Goal: Transaction & Acquisition: Purchase product/service

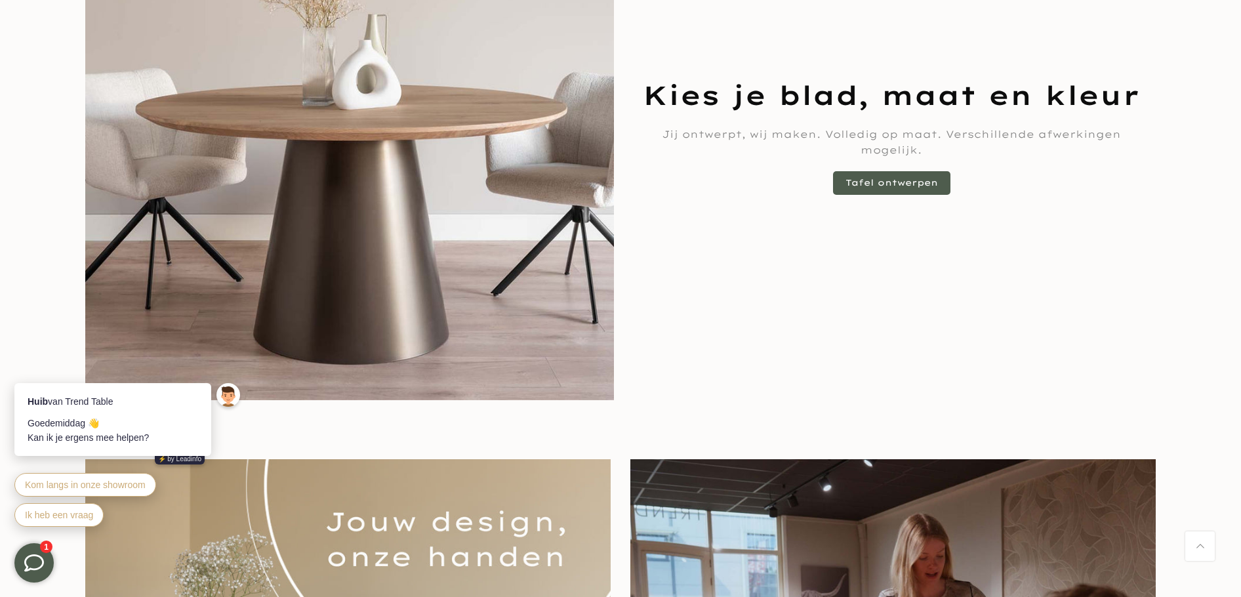
scroll to position [984, 0]
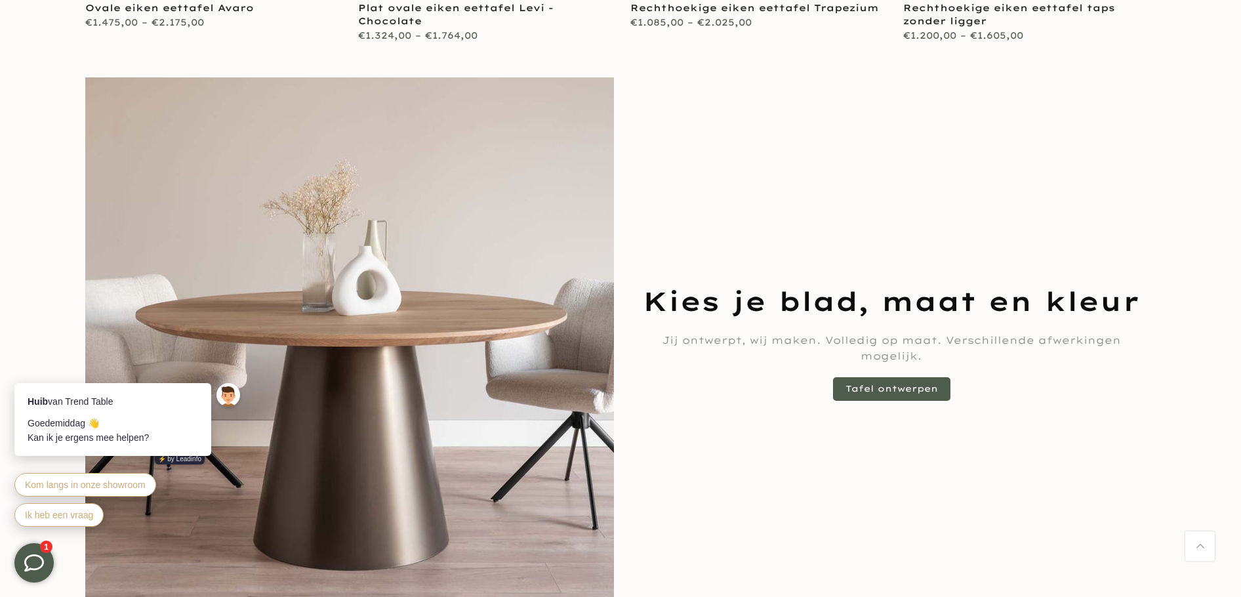
click at [399, 160] on img at bounding box center [349, 341] width 529 height 529
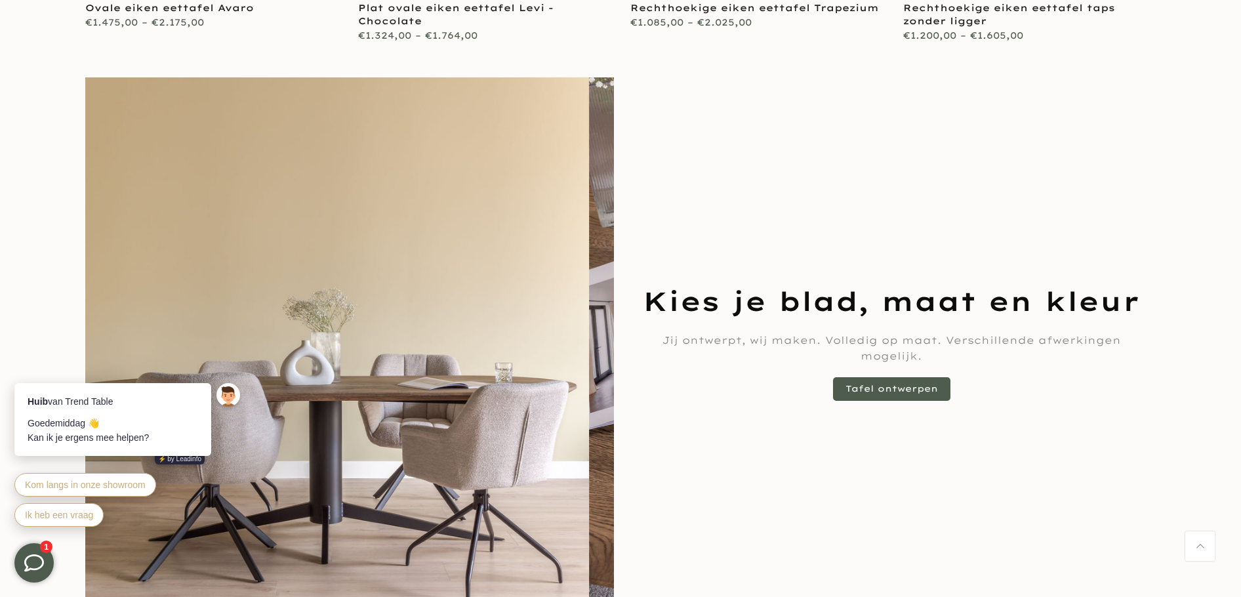
click at [289, 159] on img at bounding box center [324, 341] width 529 height 529
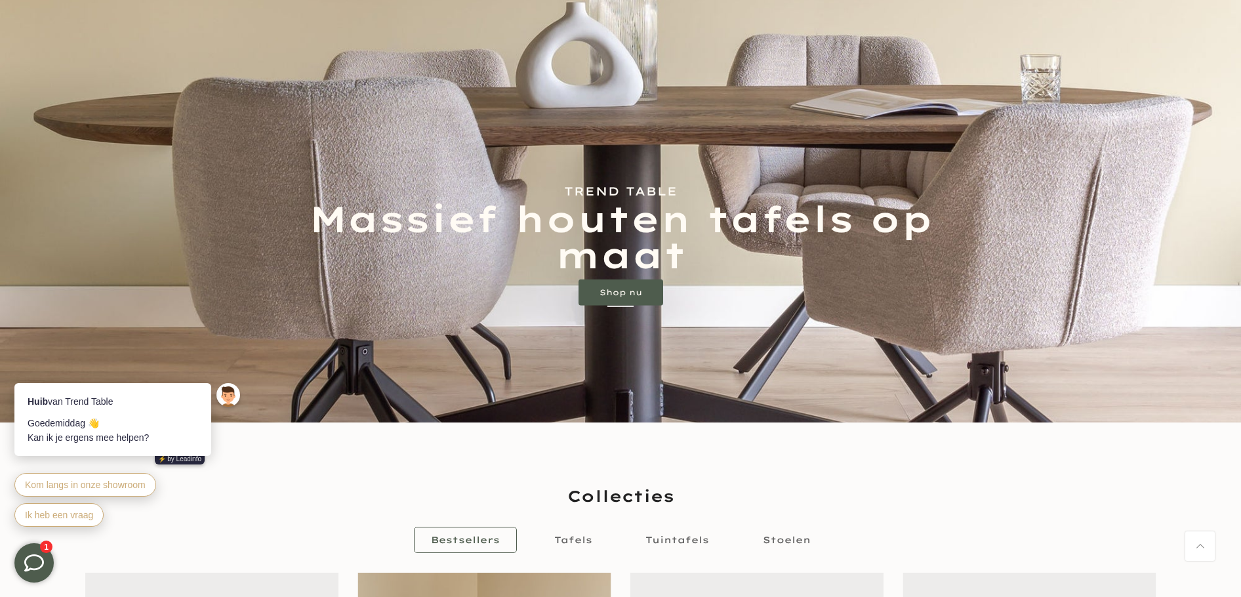
scroll to position [21, 0]
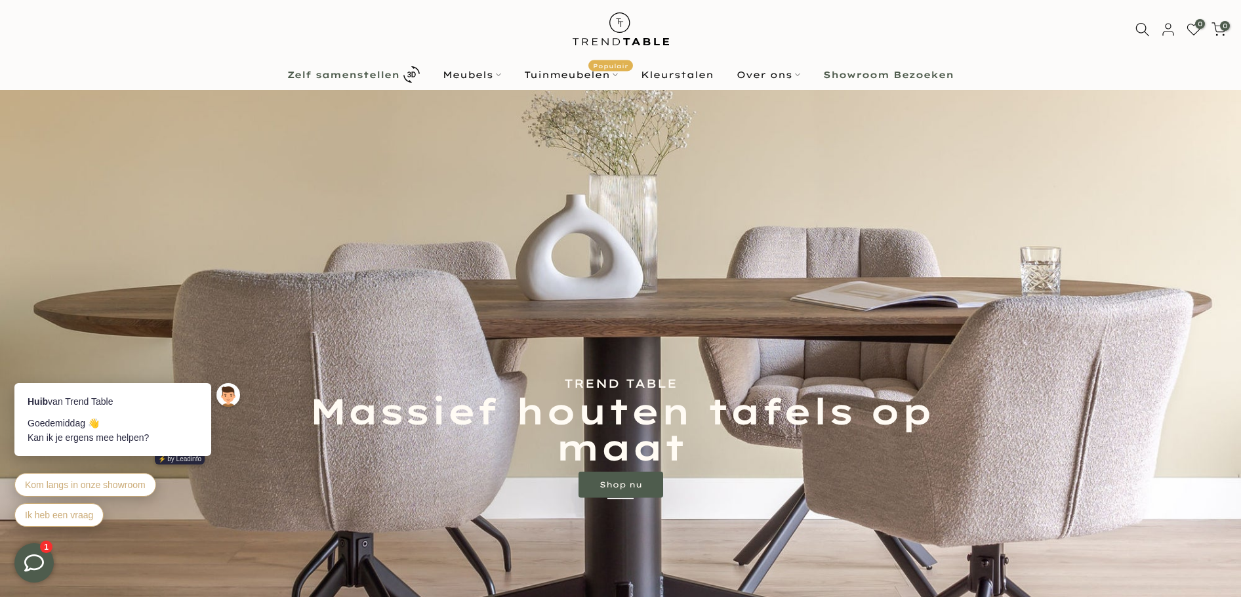
click at [357, 75] on b "Zelf samenstellen" at bounding box center [343, 74] width 112 height 9
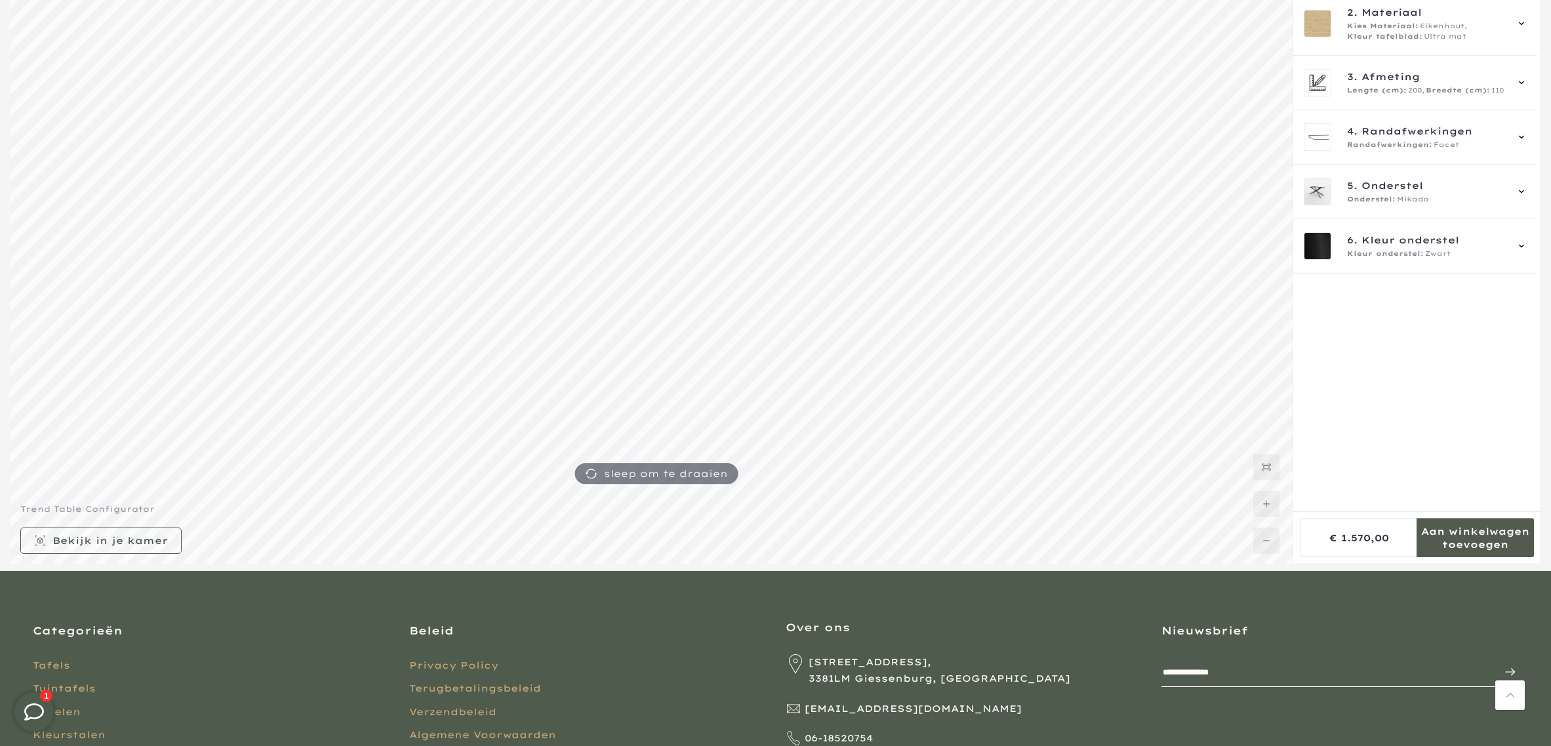
scroll to position [246, 0]
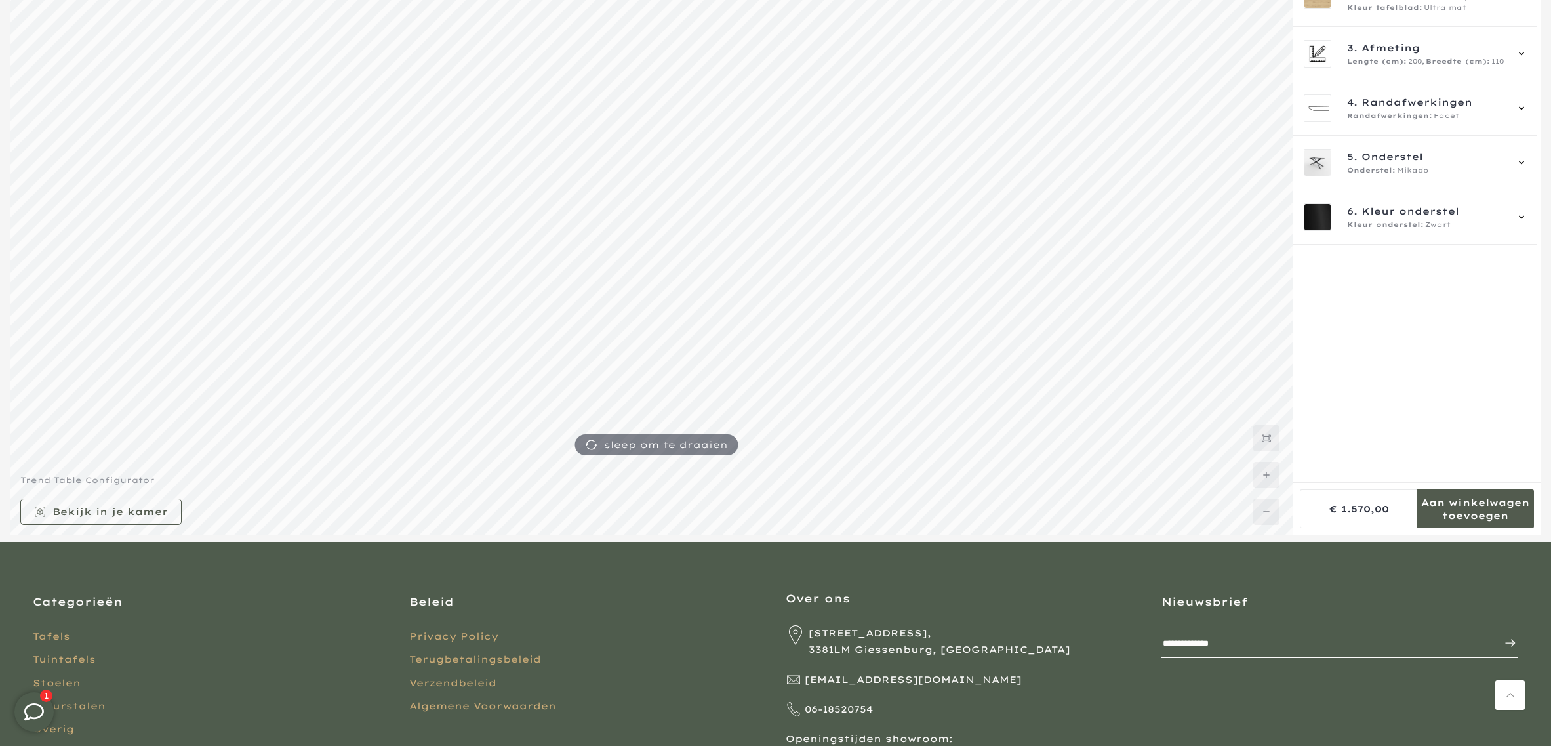
click at [1240, 500] on mmq-formatted-message at bounding box center [1475, 509] width 117 height 26
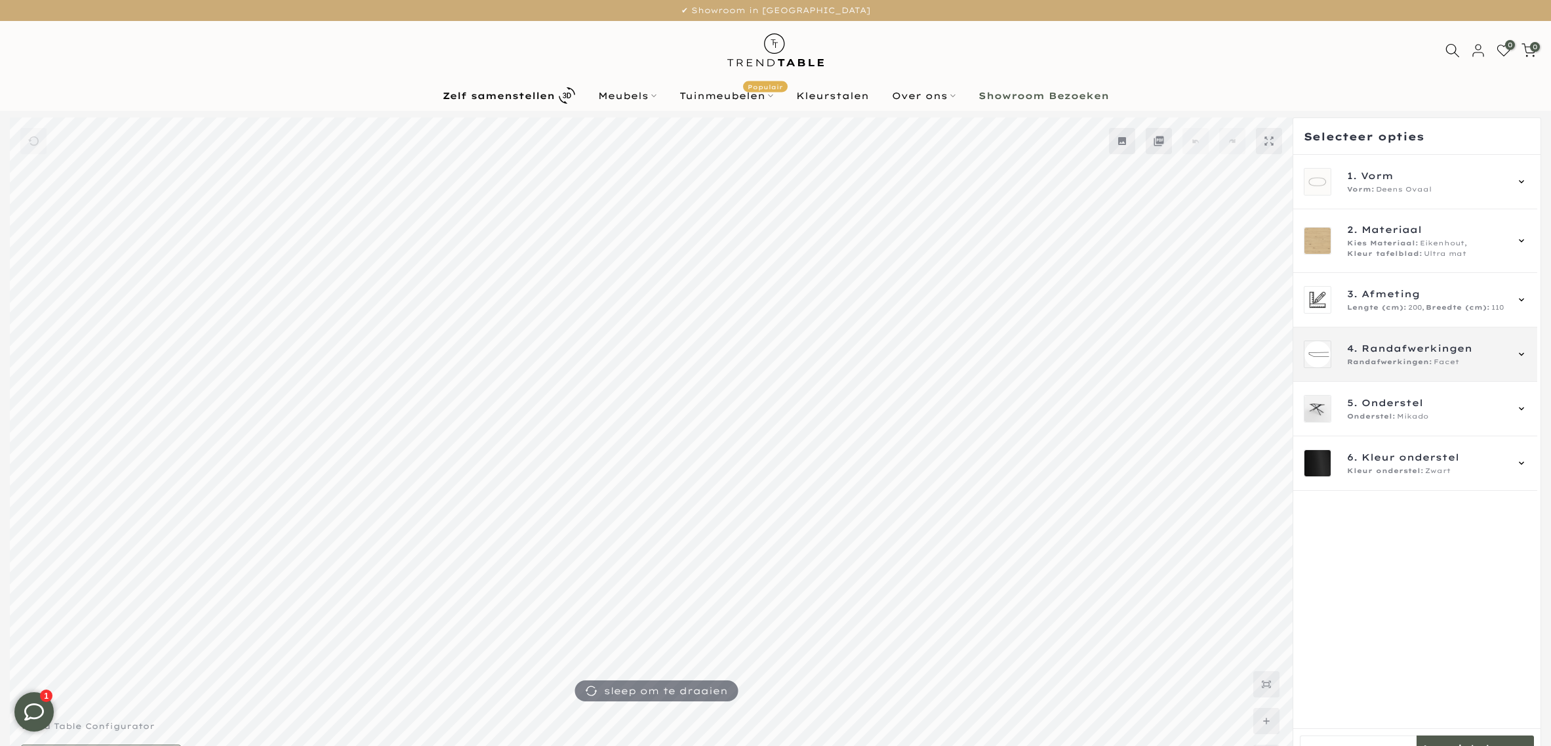
scroll to position [26, 0]
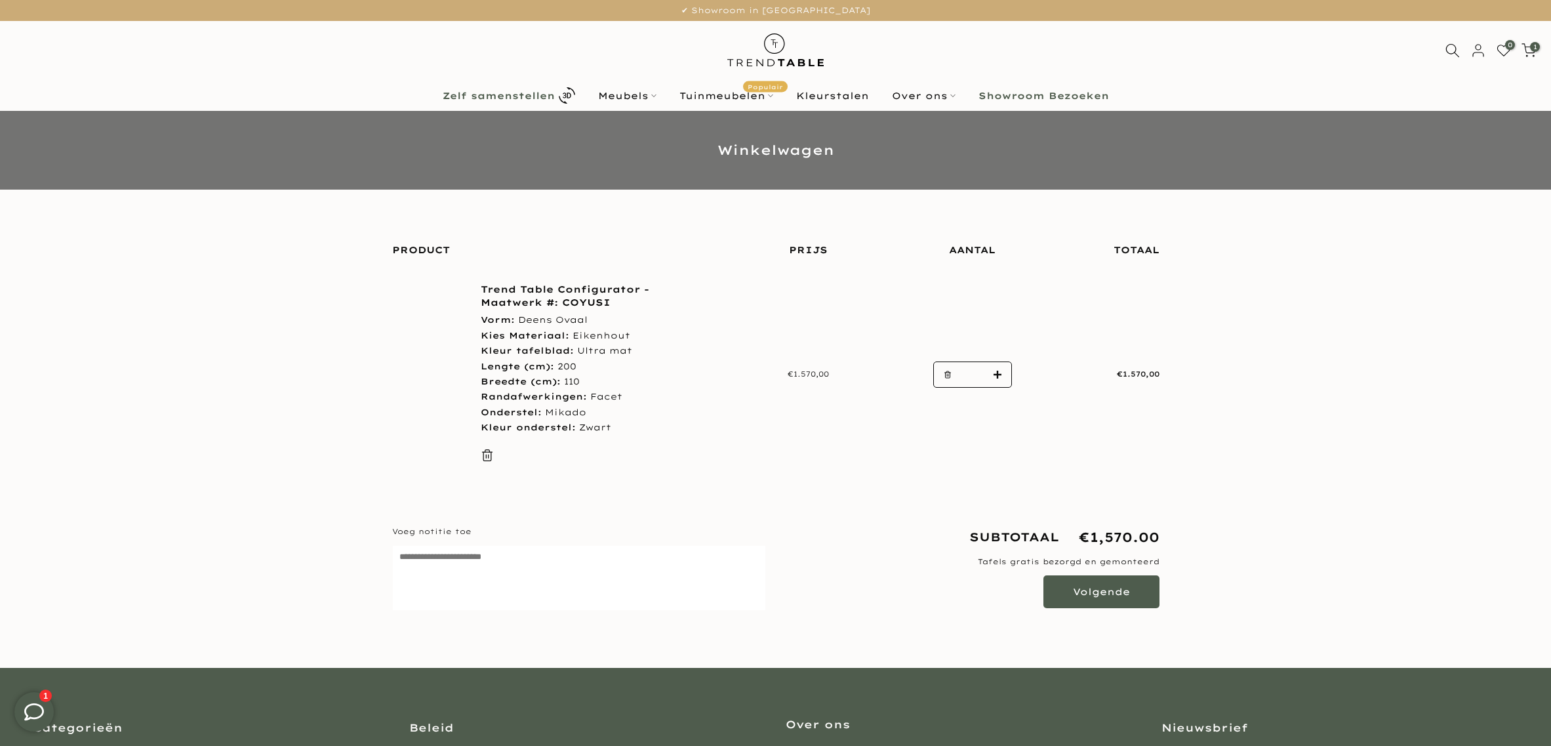
click at [484, 86] on link "Zelf samenstellen" at bounding box center [508, 95] width 155 height 23
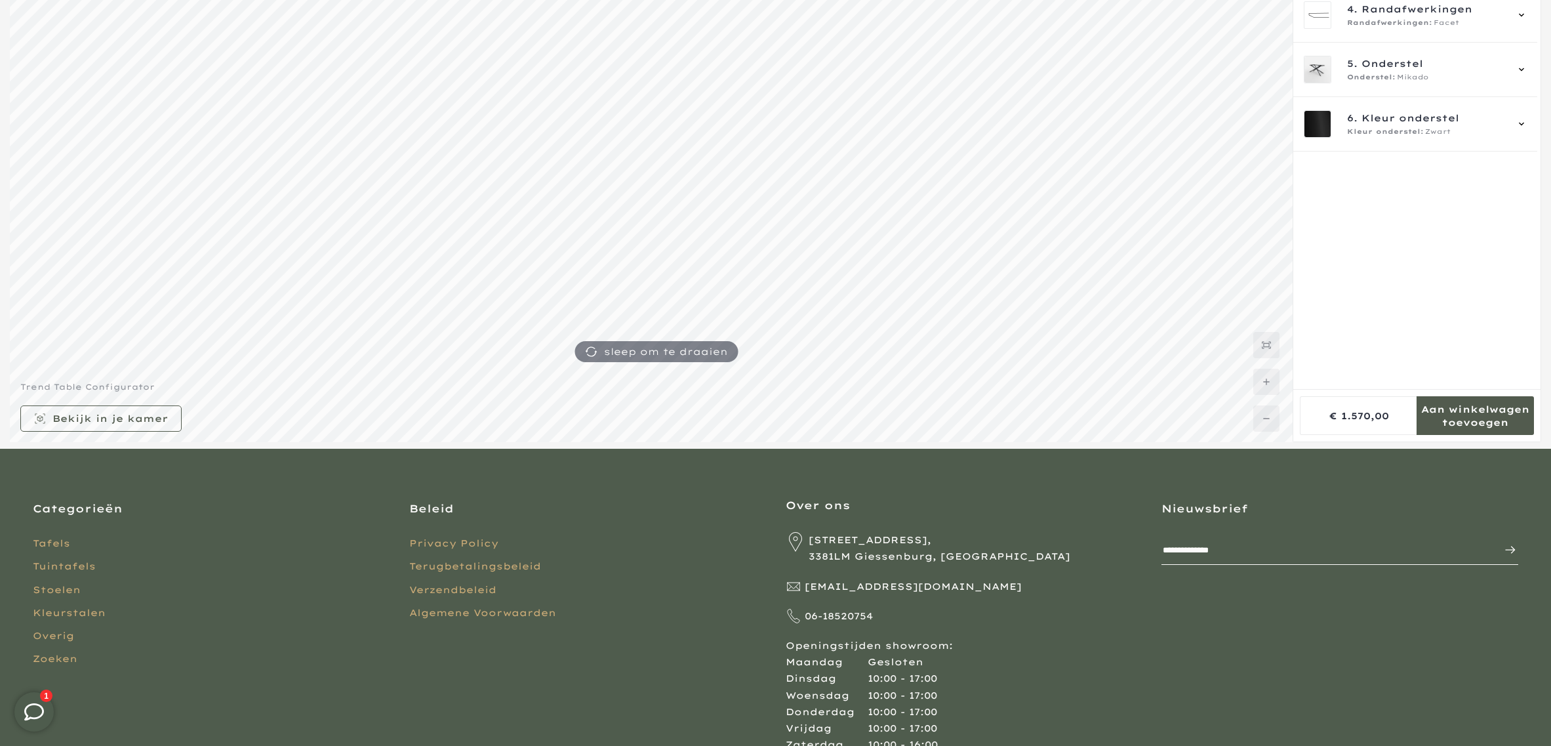
scroll to position [410, 0]
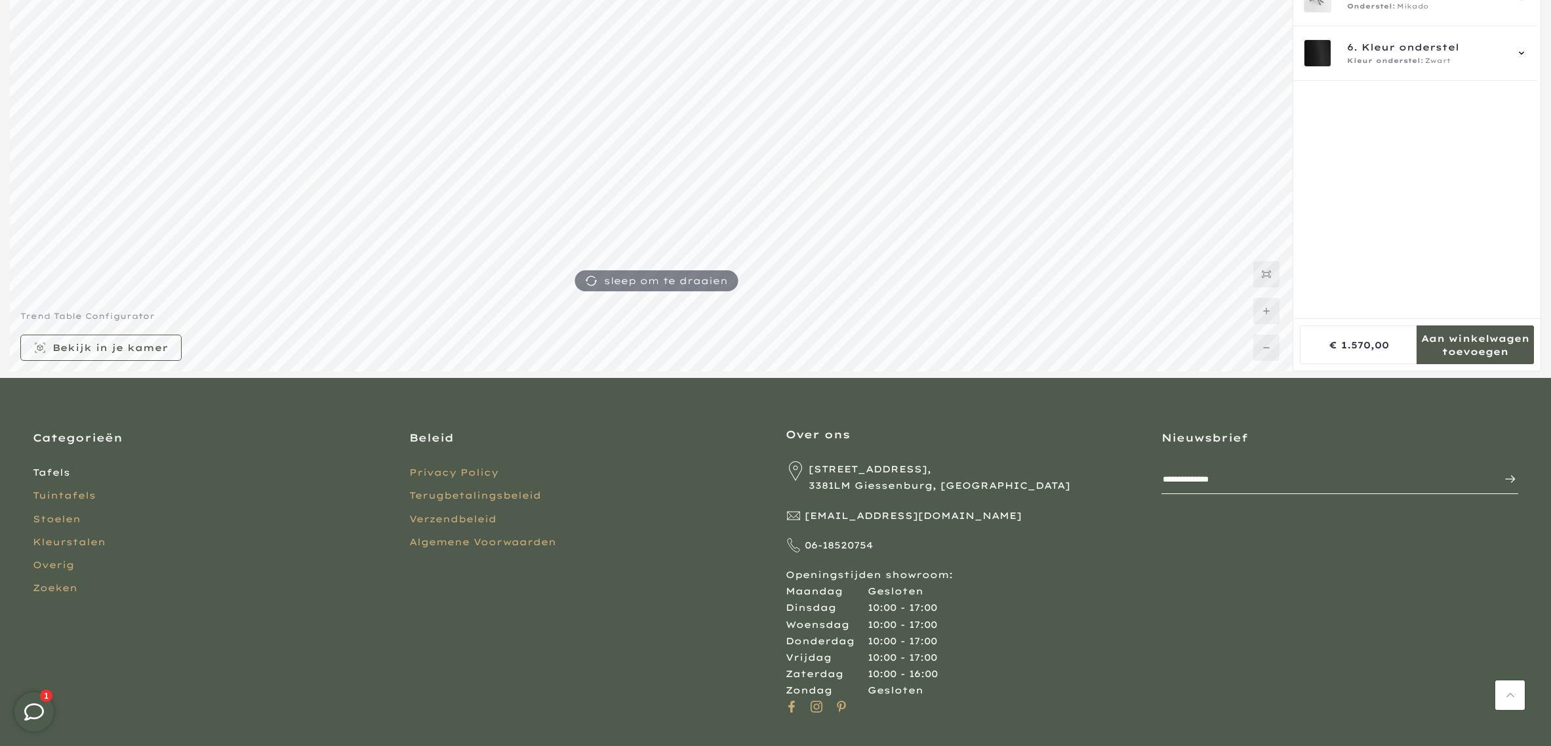
click at [51, 472] on link "Tafels" at bounding box center [51, 472] width 37 height 12
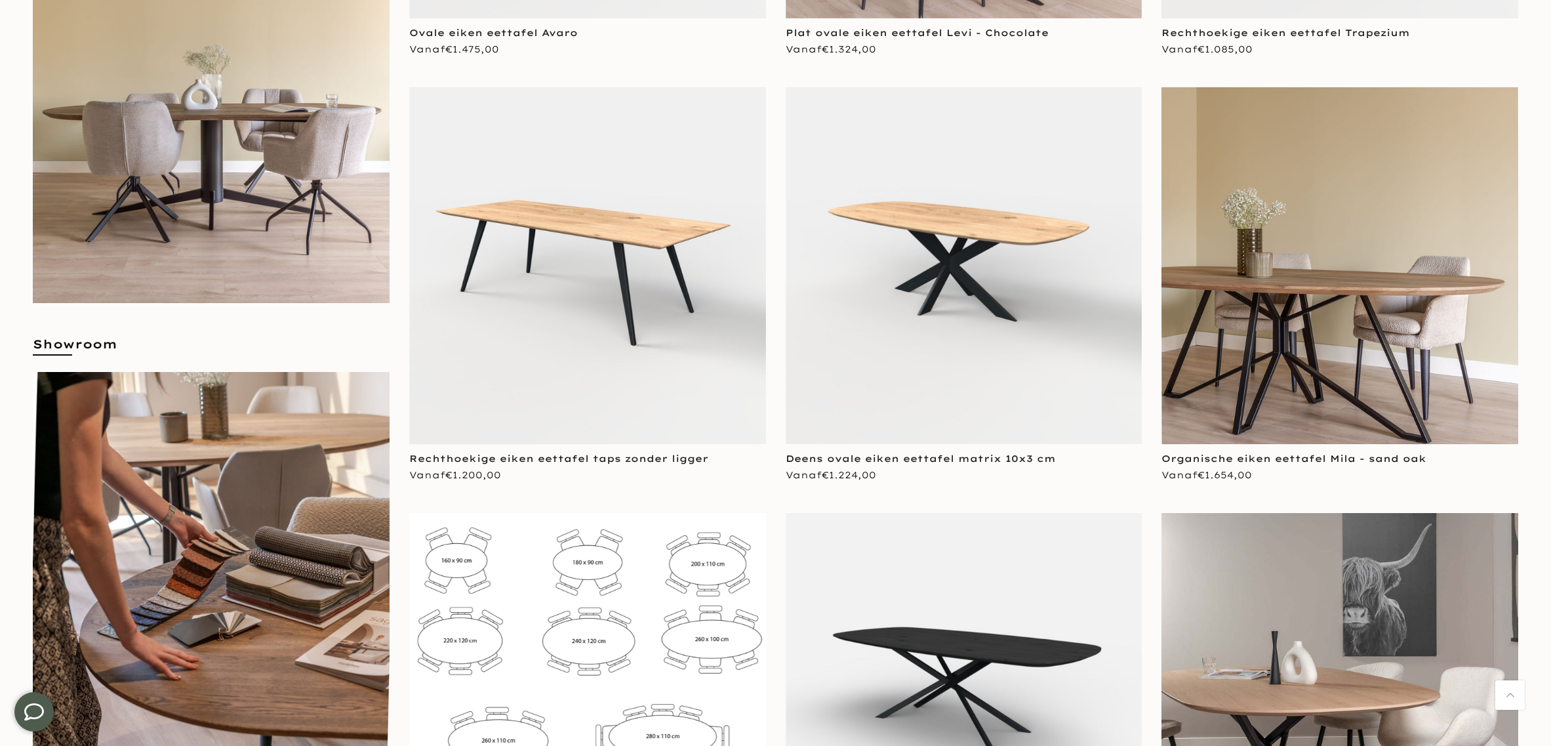
scroll to position [912, 0]
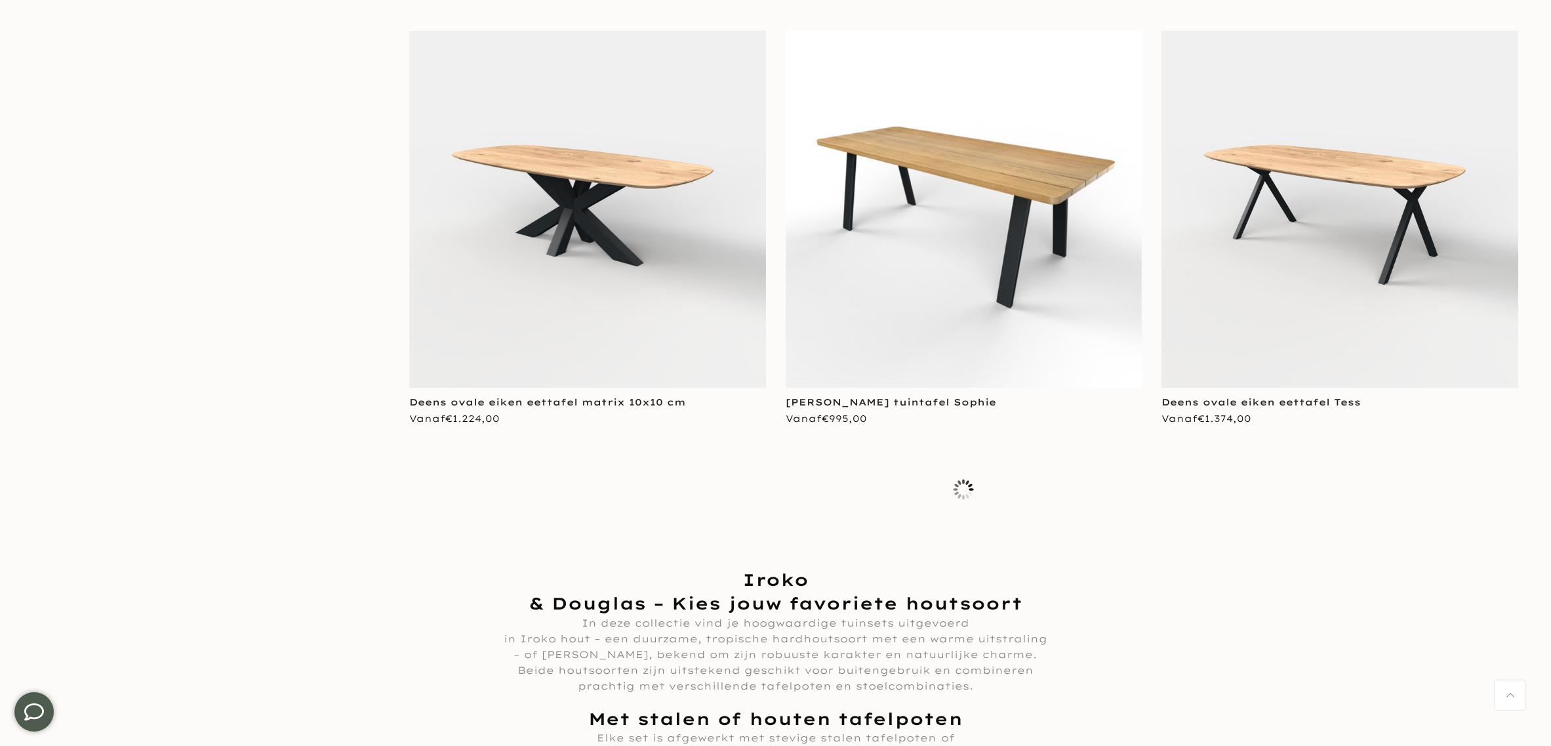
scroll to position [10631, 0]
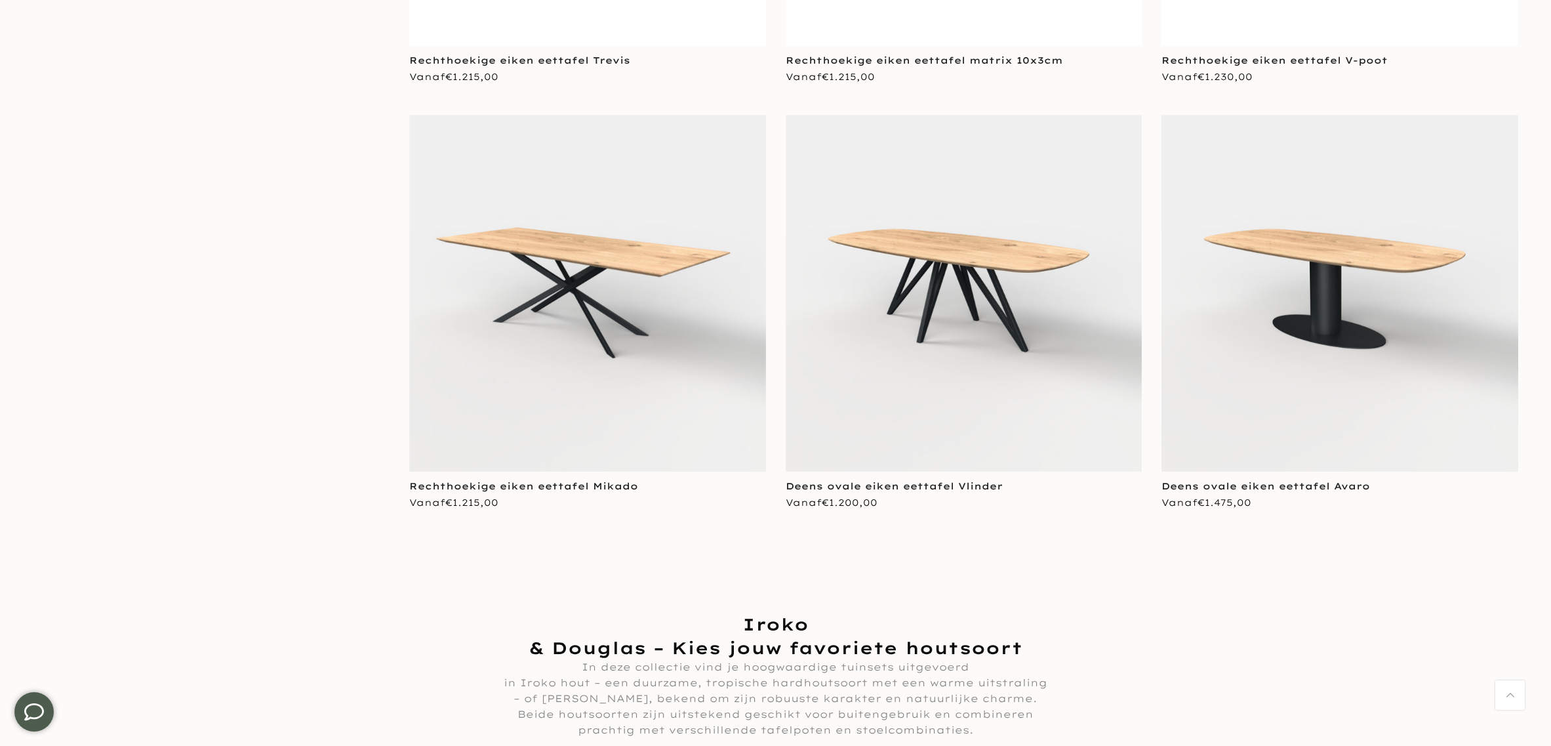
scroll to position [9975, 0]
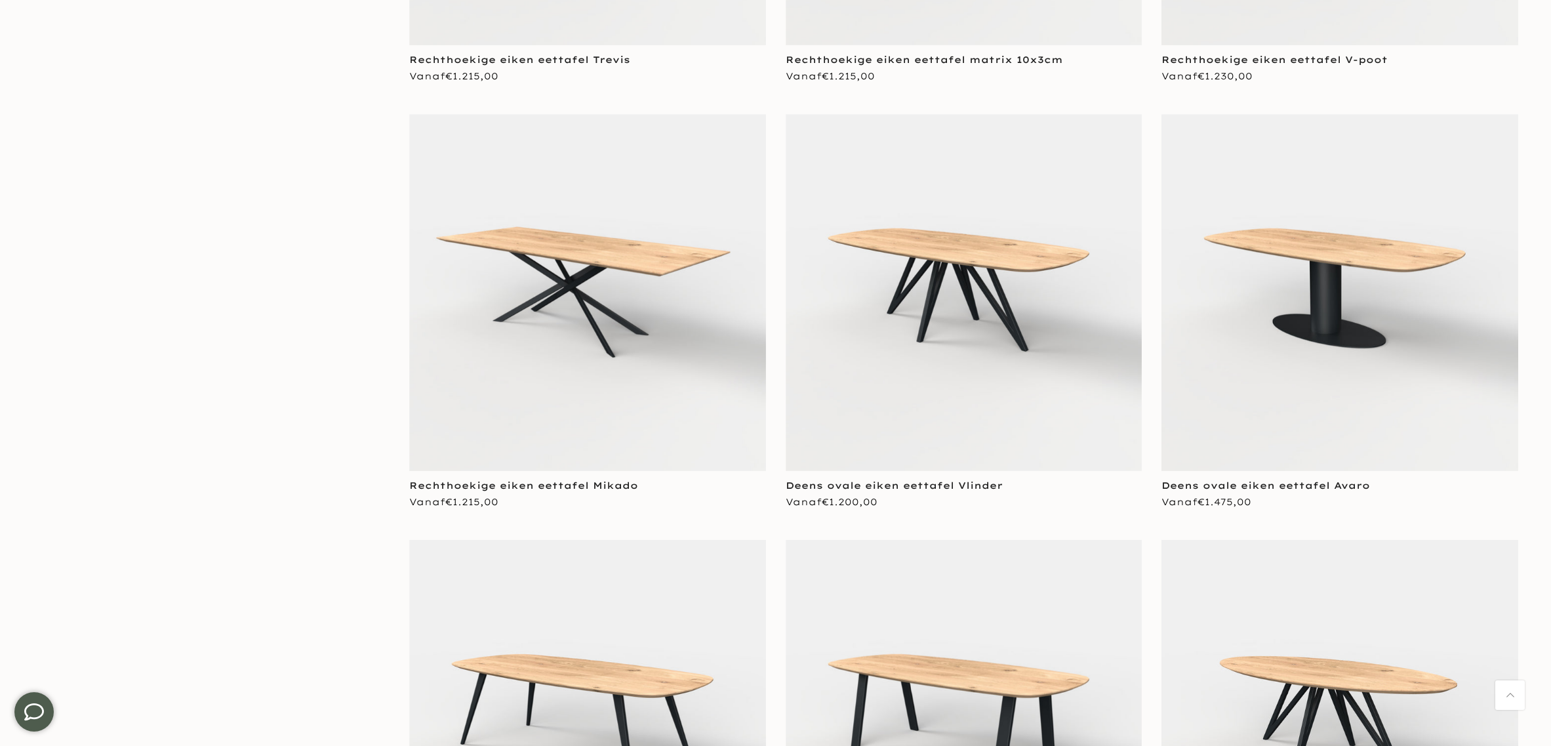
click at [603, 289] on img at bounding box center [587, 292] width 357 height 357
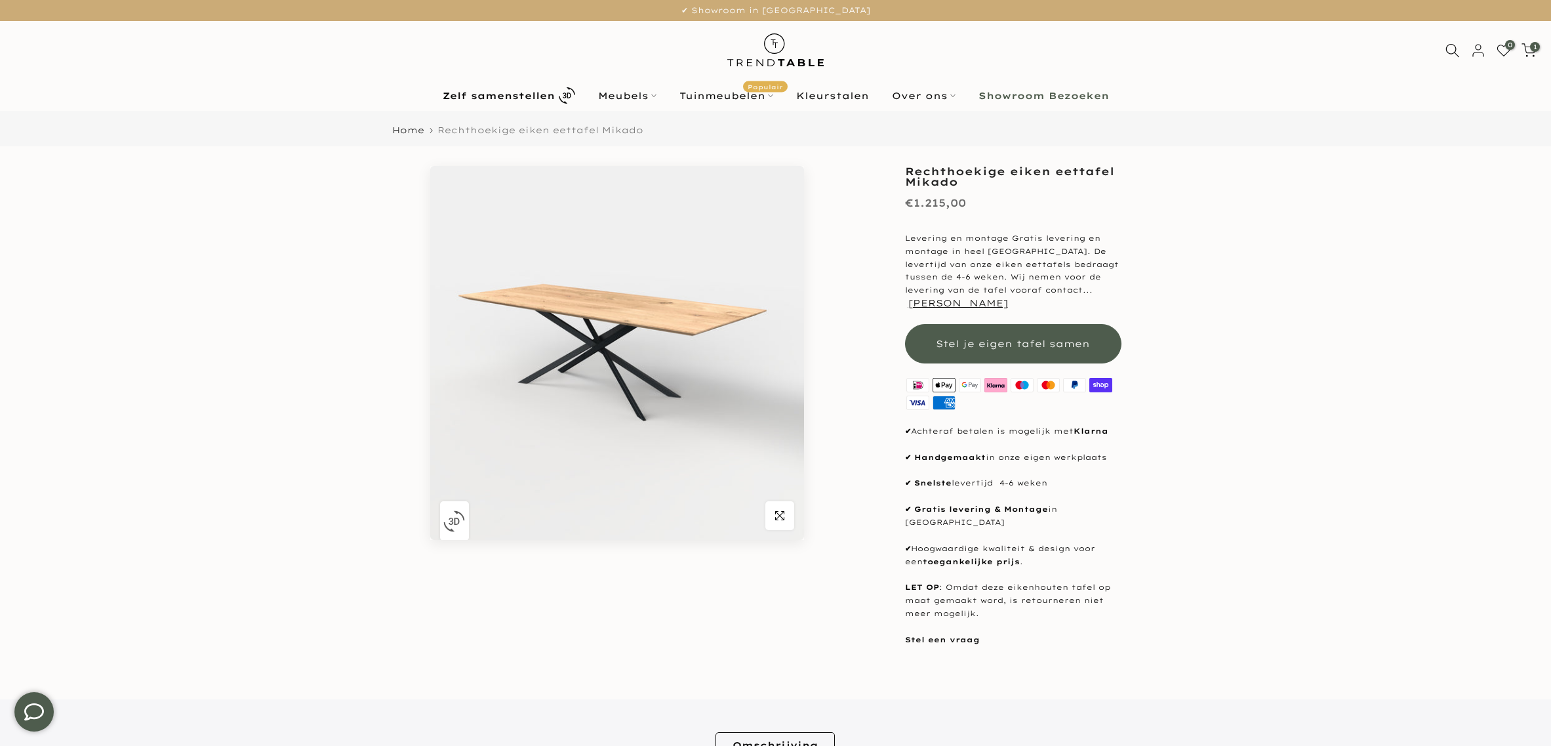
click at [450, 521] on img "button" at bounding box center [454, 521] width 22 height 22
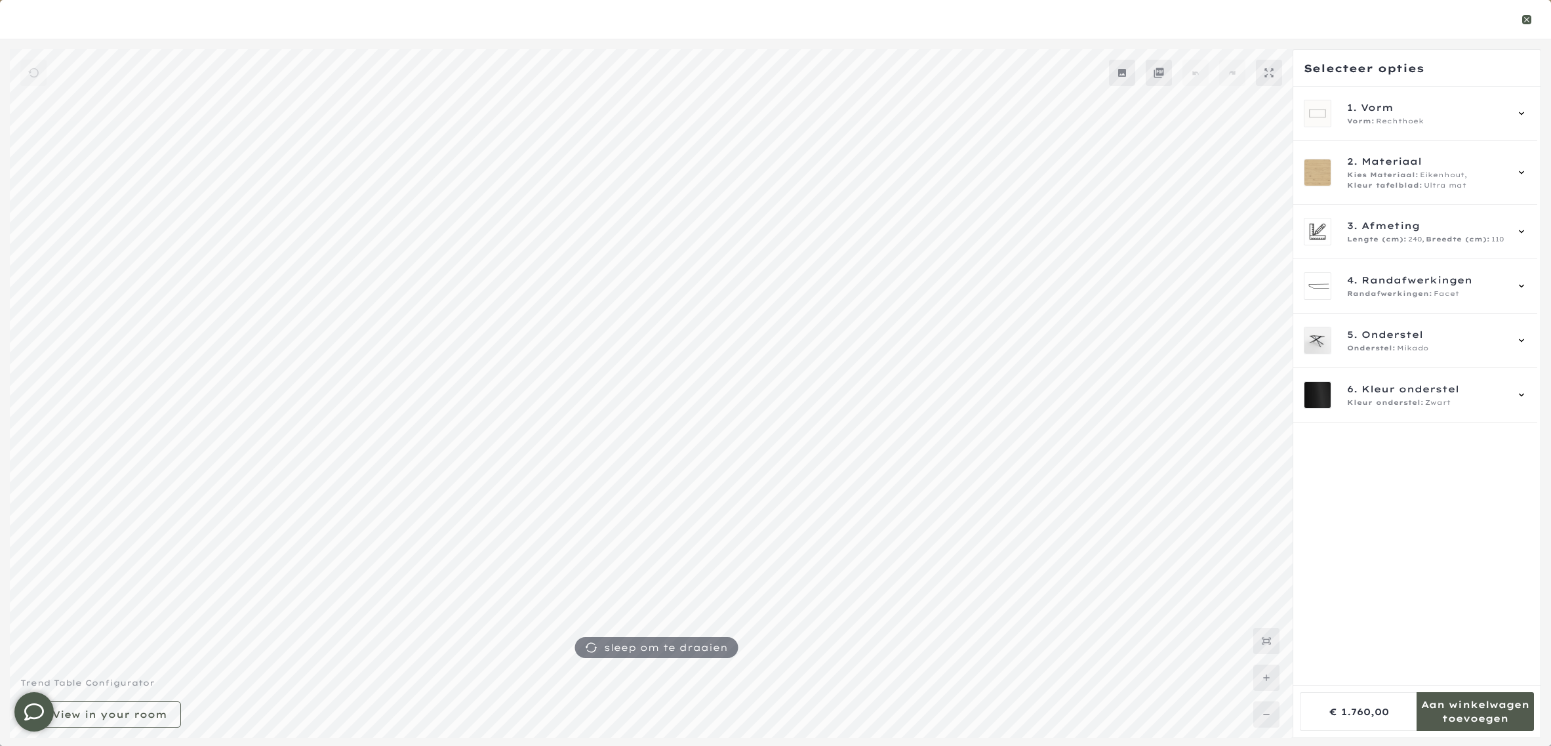
click at [1526, 17] on icon "button" at bounding box center [1526, 19] width 9 height 9
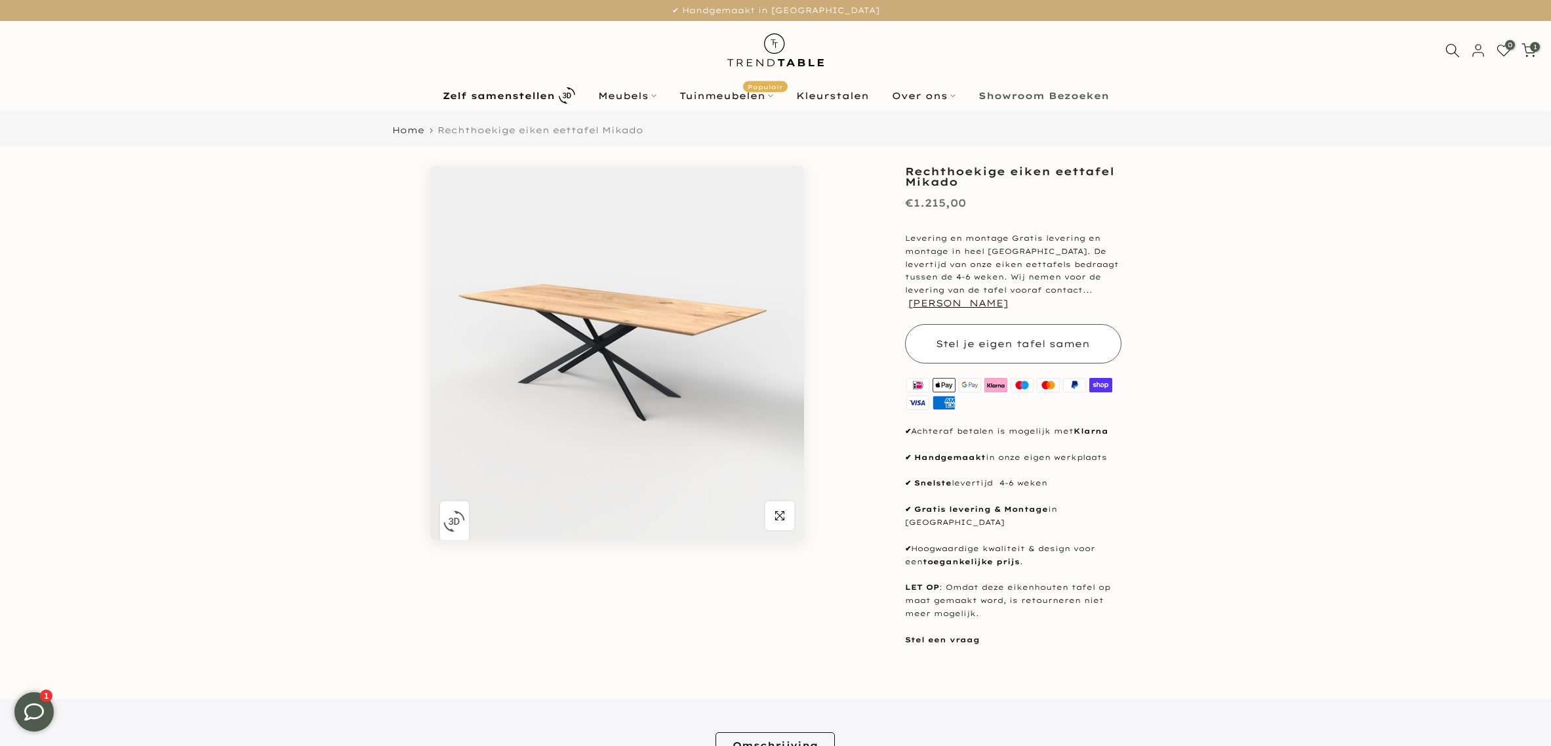
click at [1066, 337] on span "Stel je eigen tafel samen" at bounding box center [1013, 343] width 154 height 13
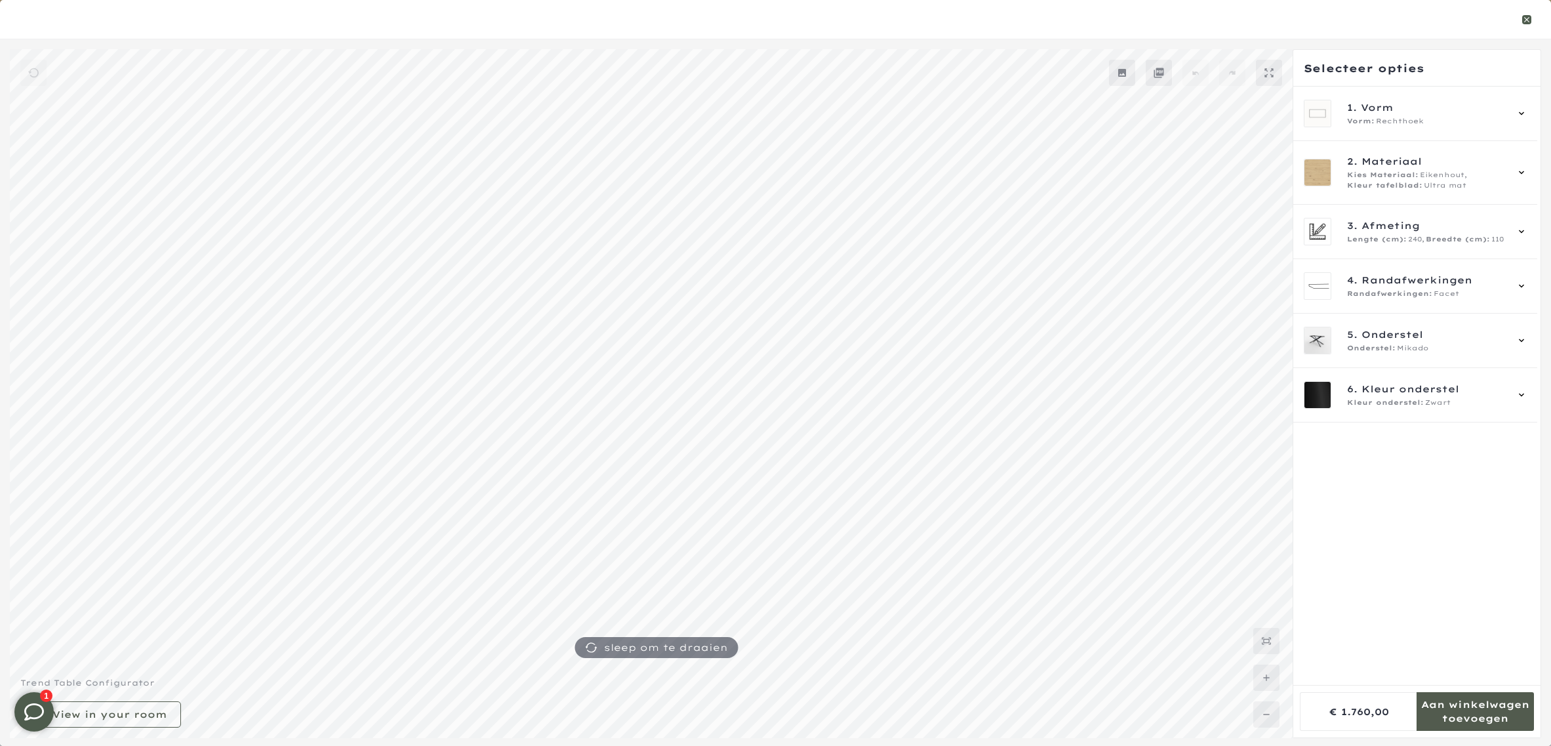
click at [1530, 15] on icon "button" at bounding box center [1526, 19] width 9 height 9
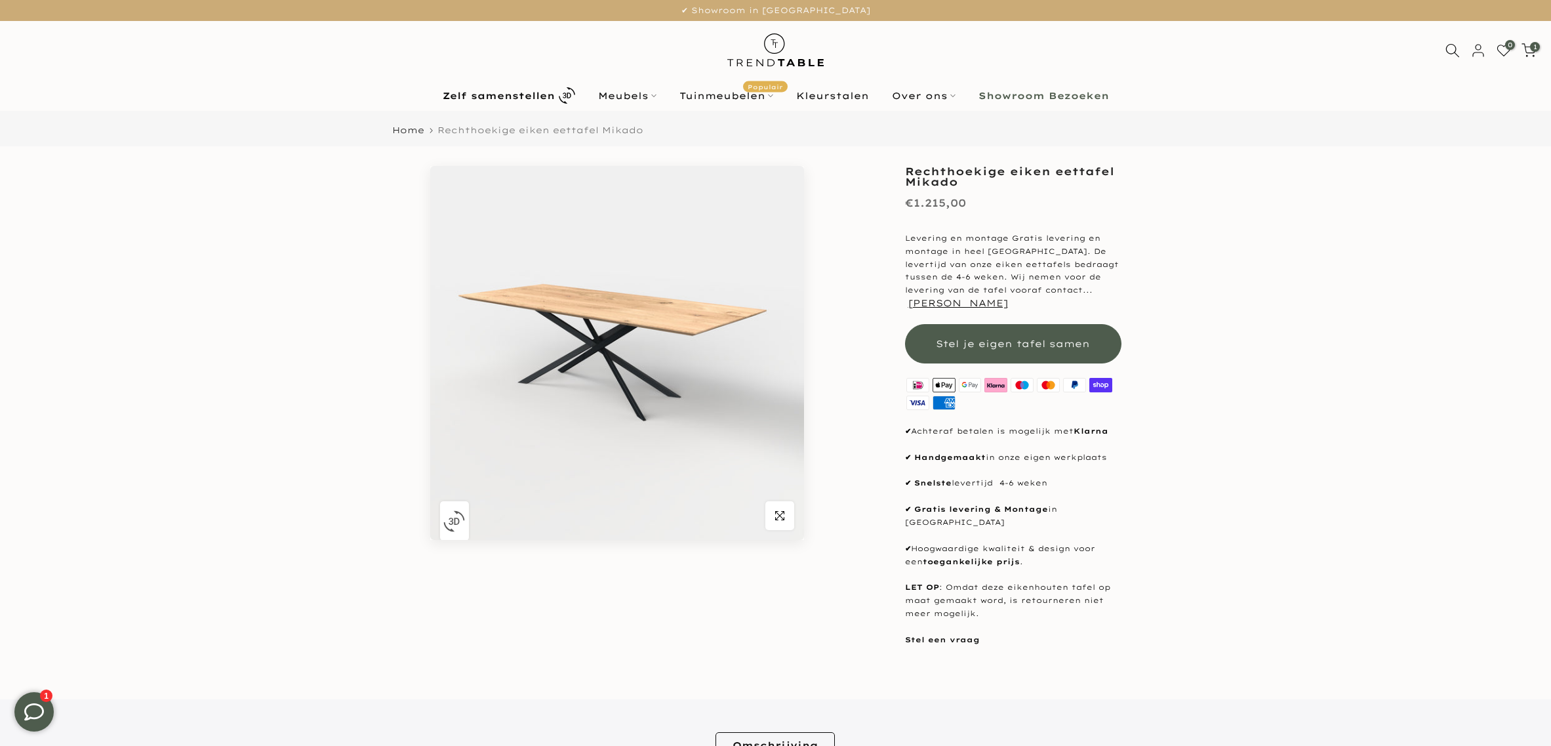
click at [767, 47] on img at bounding box center [775, 50] width 115 height 58
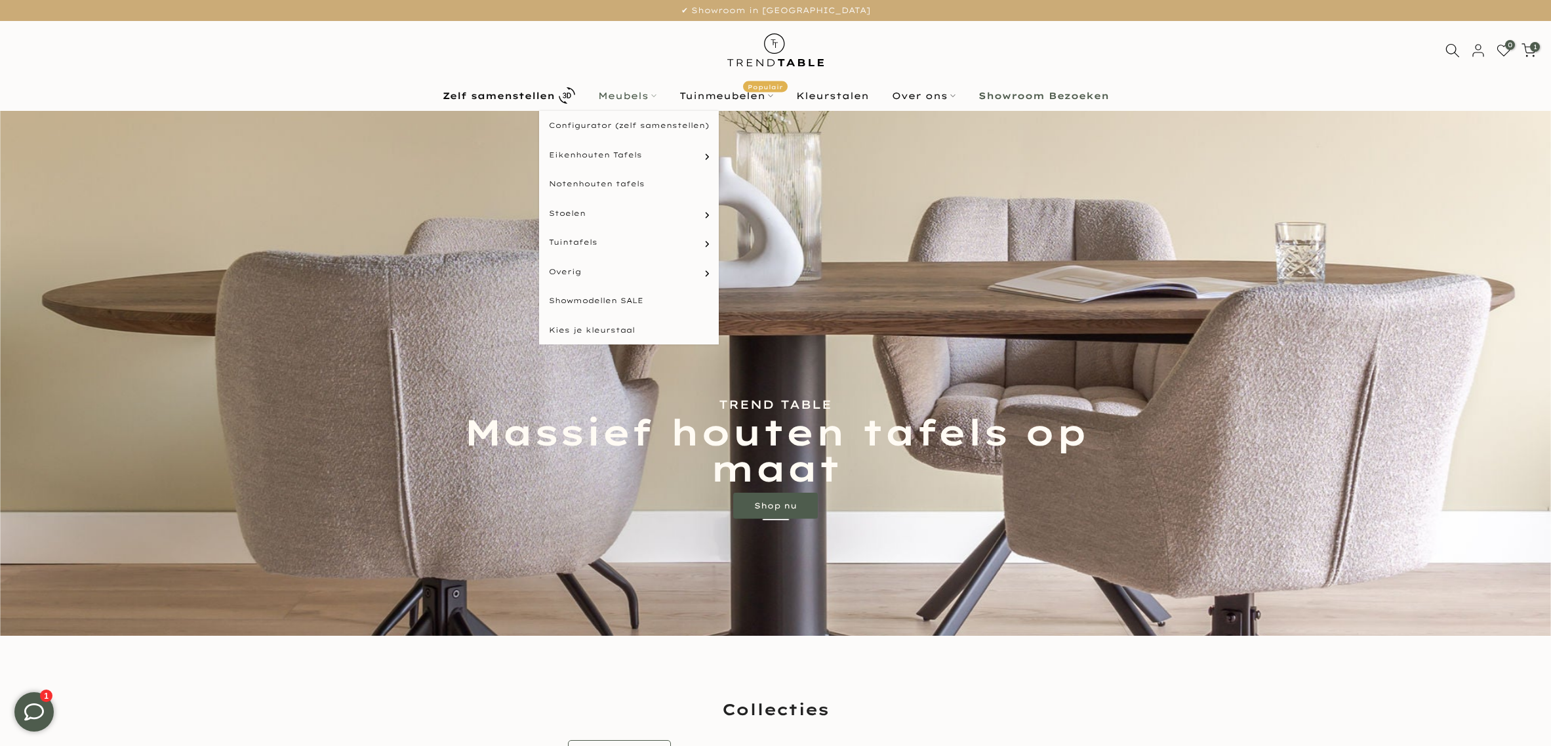
click at [619, 100] on link "Meubels" at bounding box center [626, 96] width 81 height 16
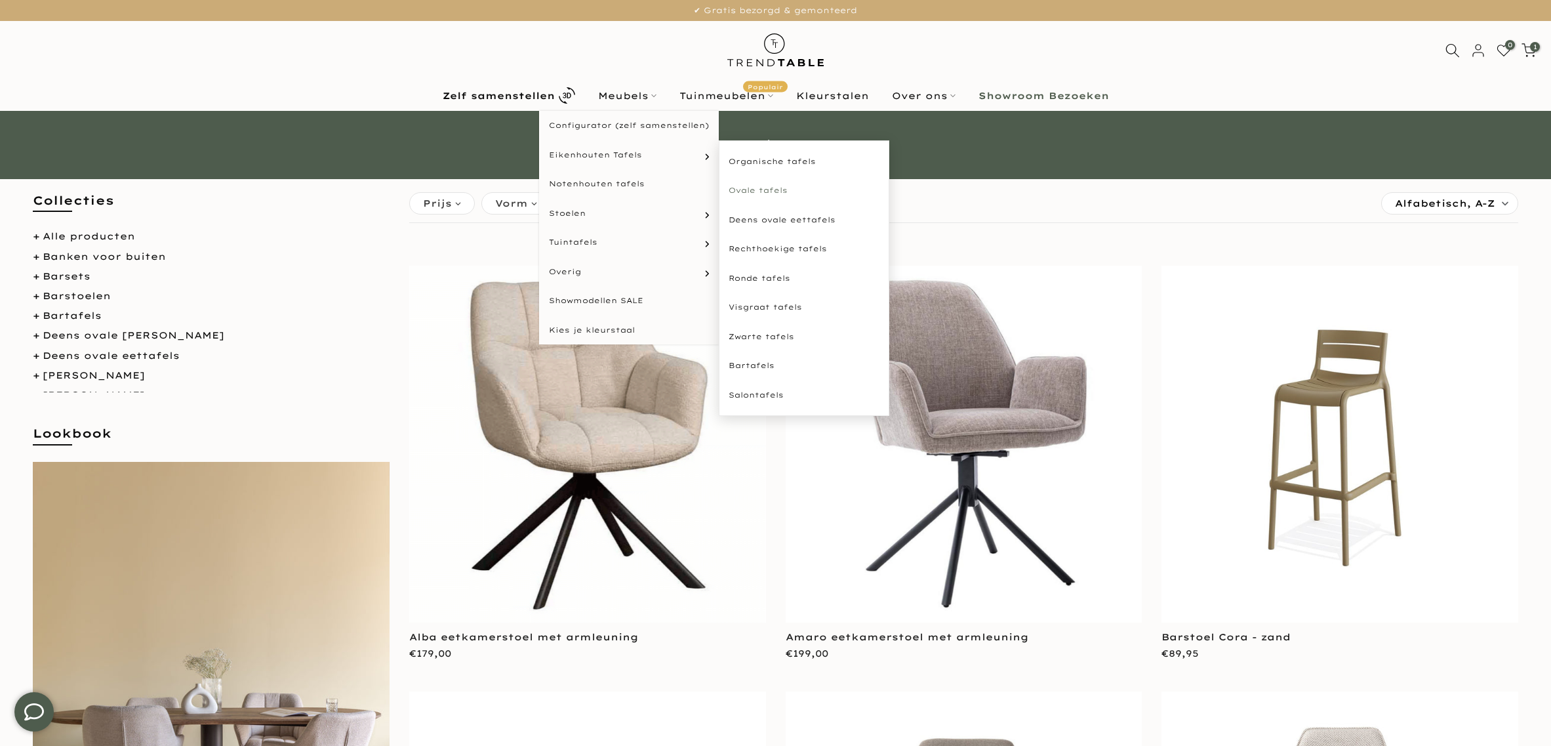
click at [763, 186] on link "Ovale tafels" at bounding box center [804, 191] width 171 height 30
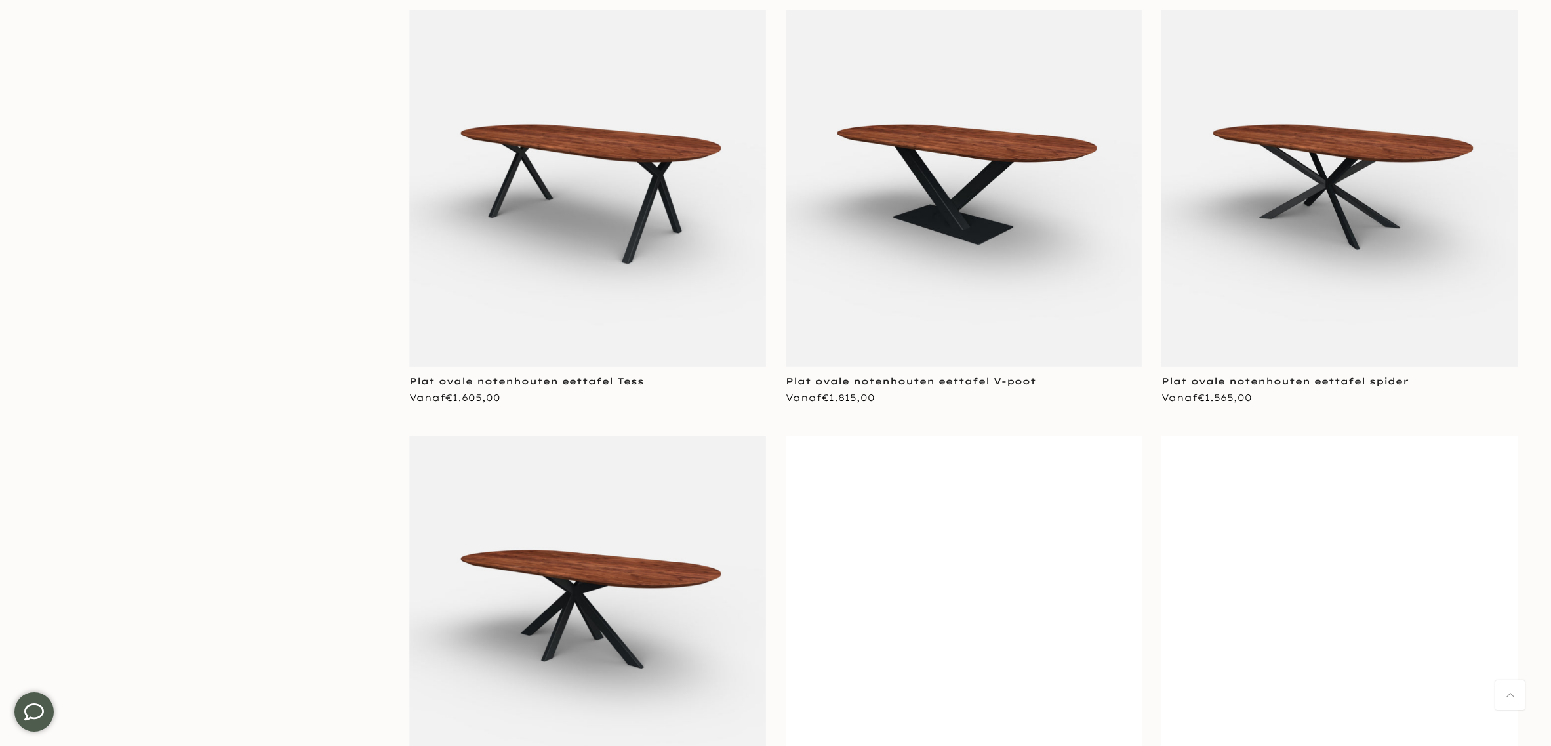
scroll to position [3280, 0]
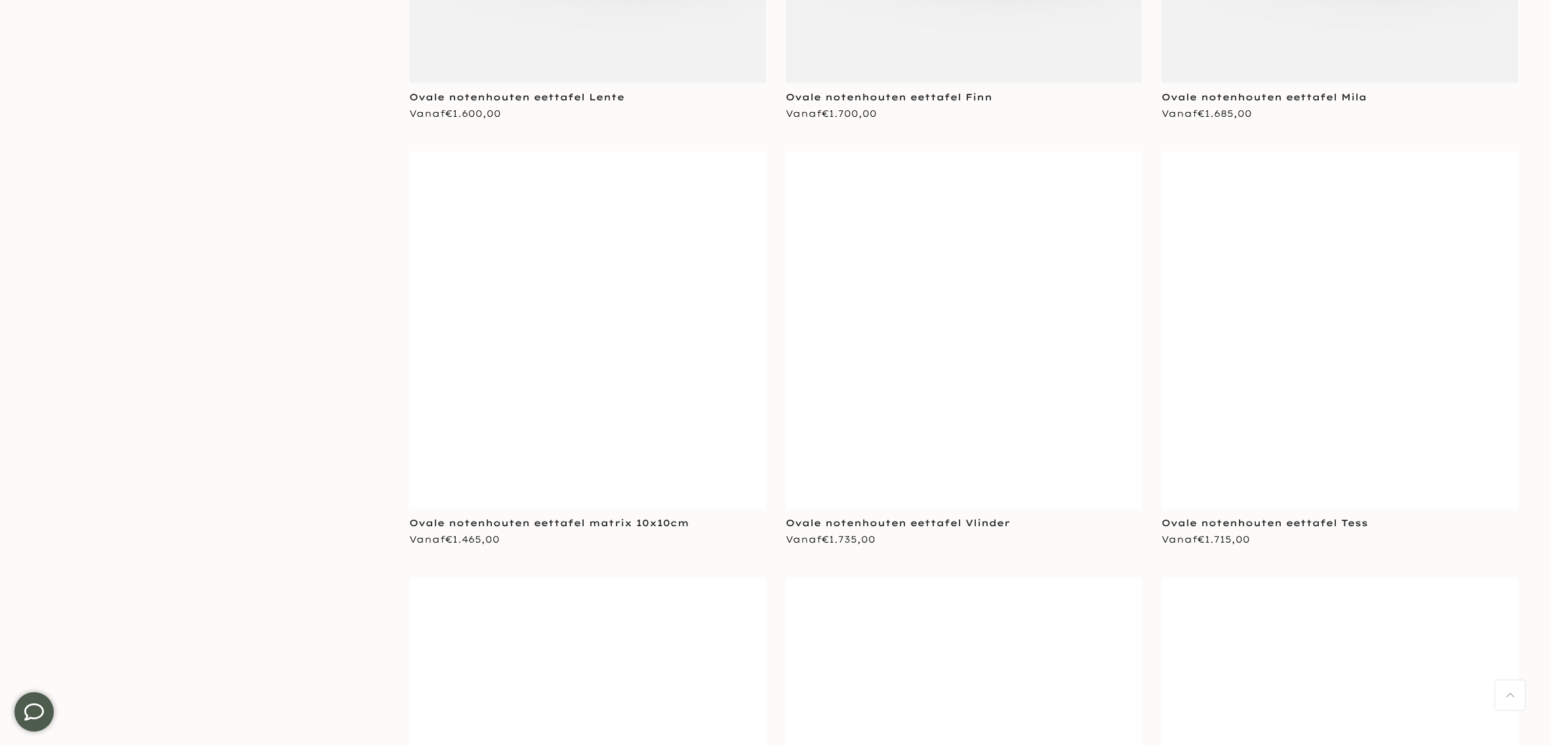
scroll to position [4477, 0]
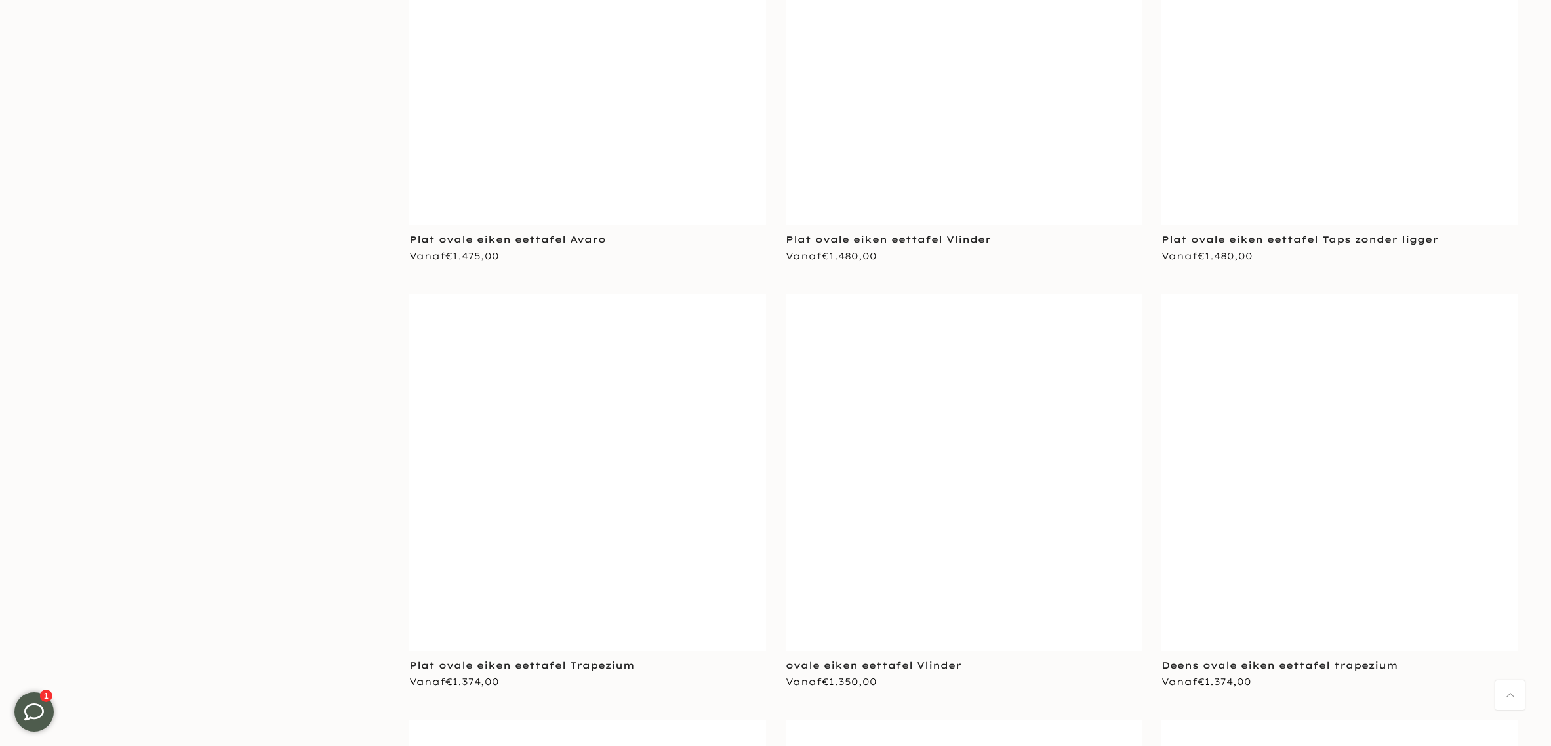
scroll to position [8417, 0]
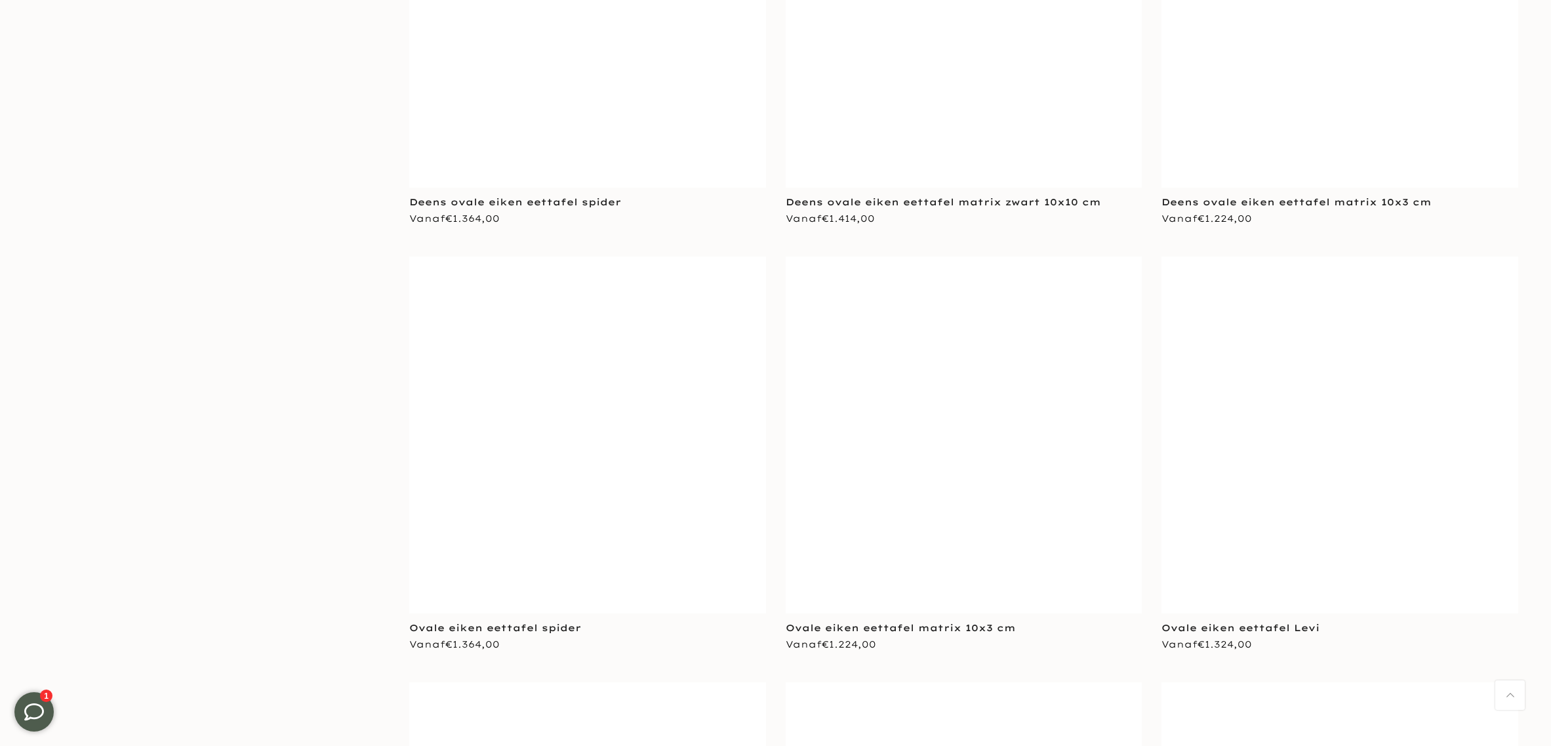
scroll to position [13938, 0]
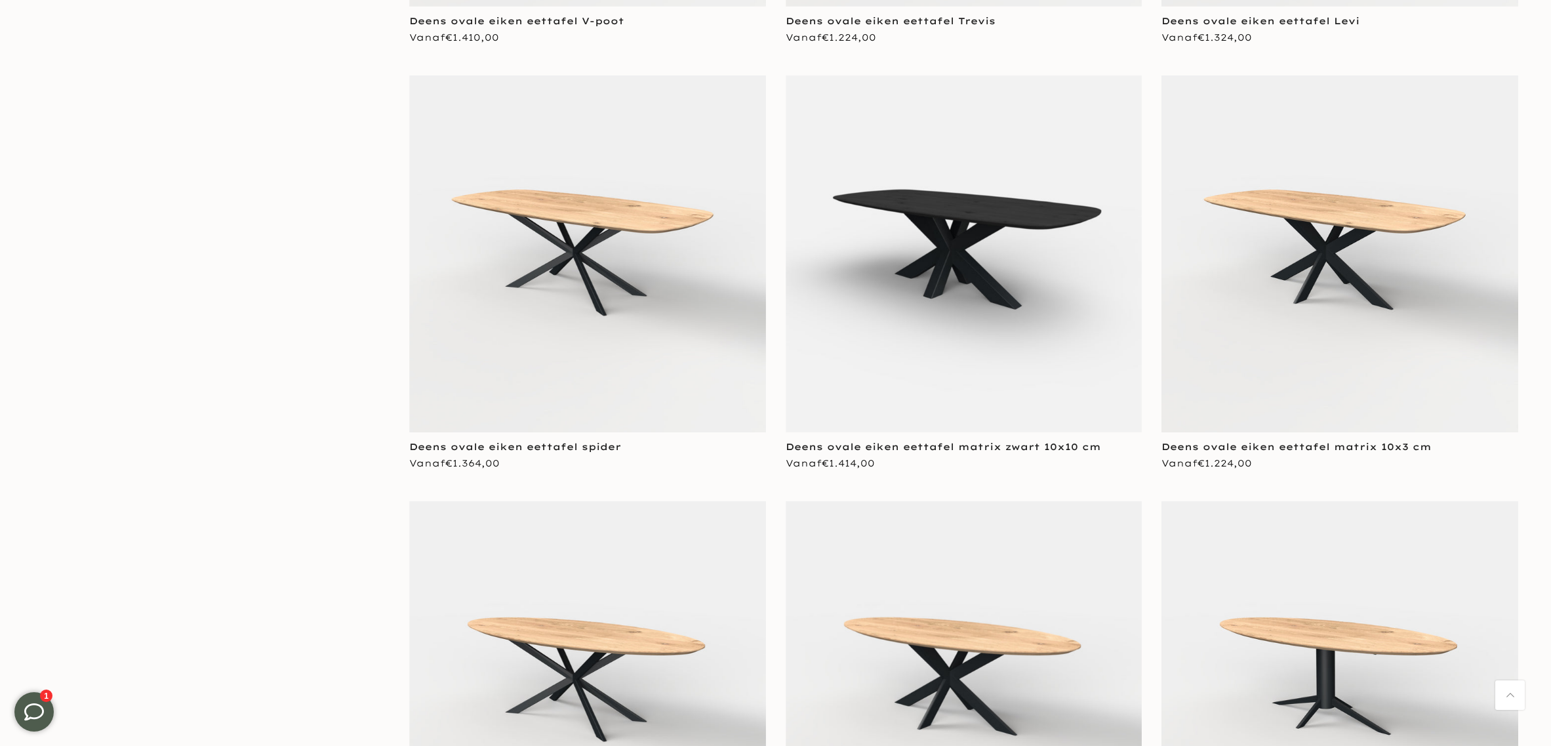
scroll to position [11298, 0]
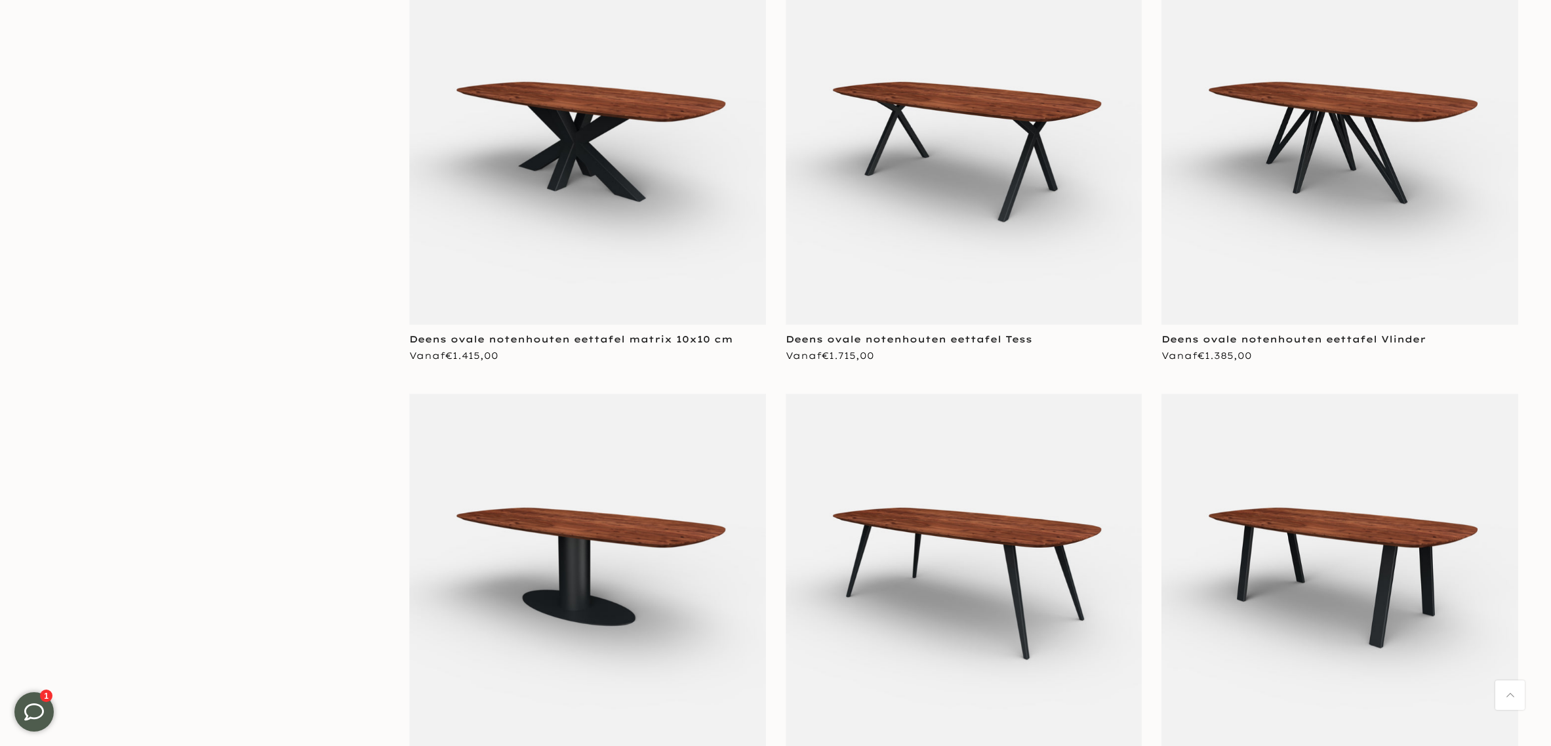
scroll to position [6723, 0]
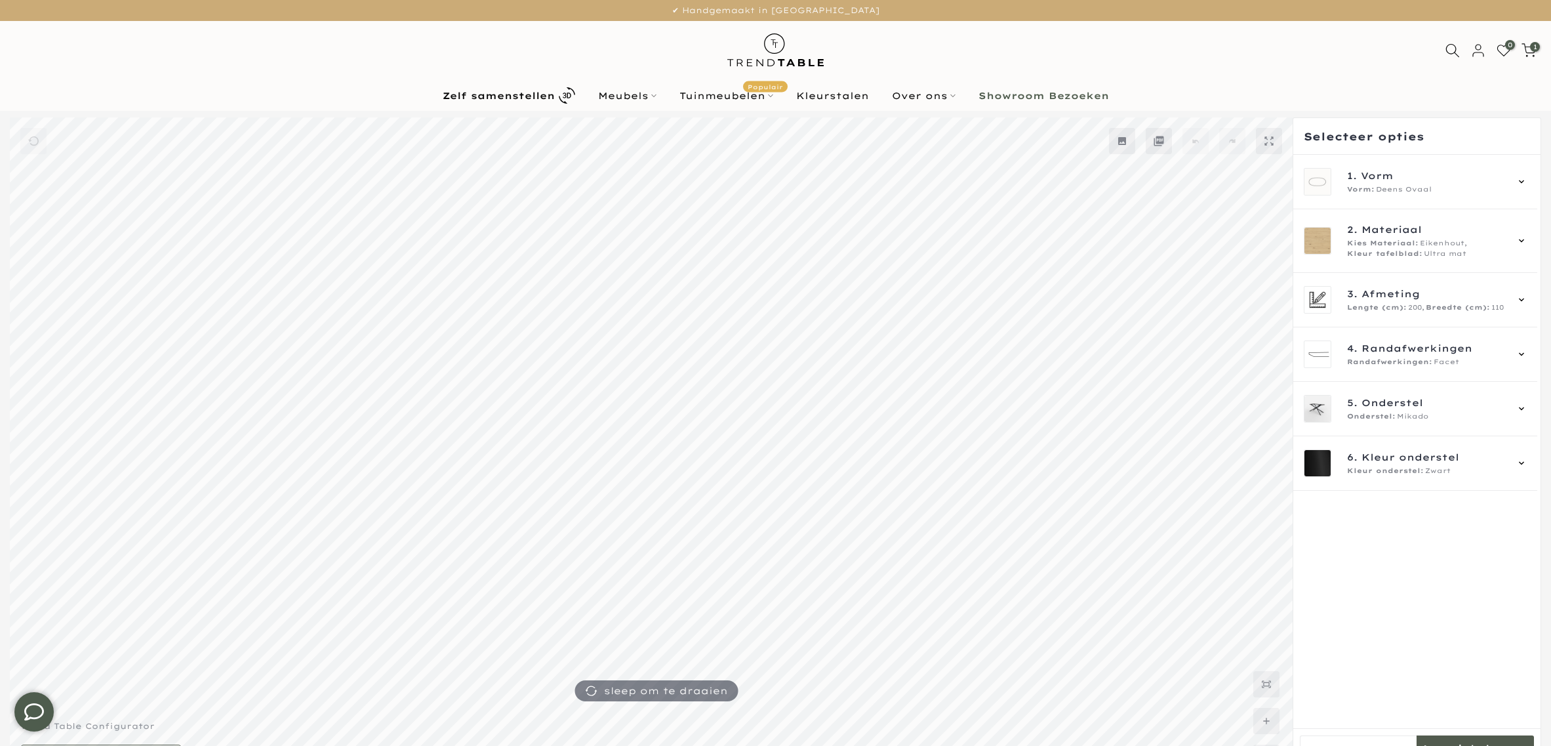
click at [1391, 558] on mmq-side-panel-content-wrapper at bounding box center [1416, 441] width 247 height 573
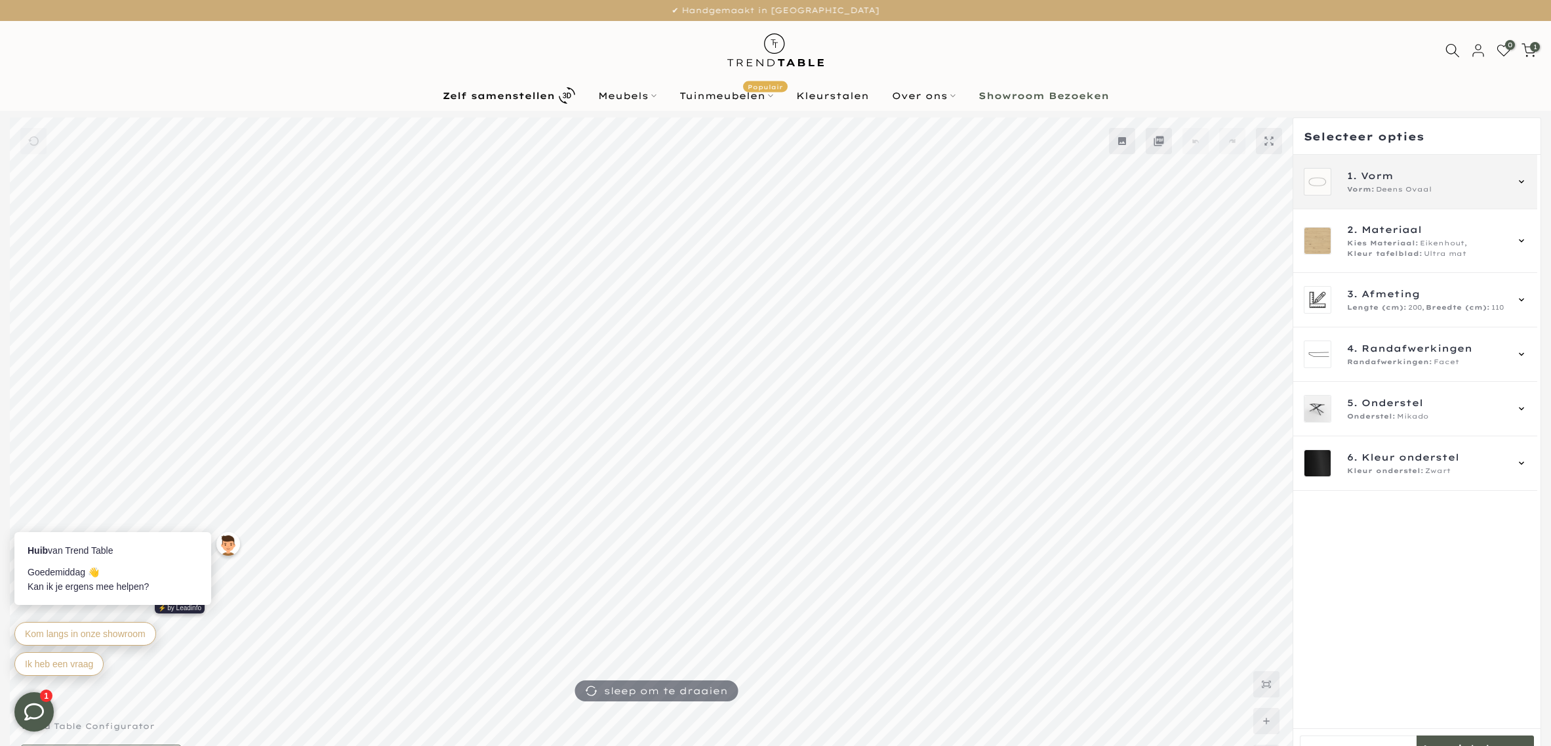
scroll to position [36, 0]
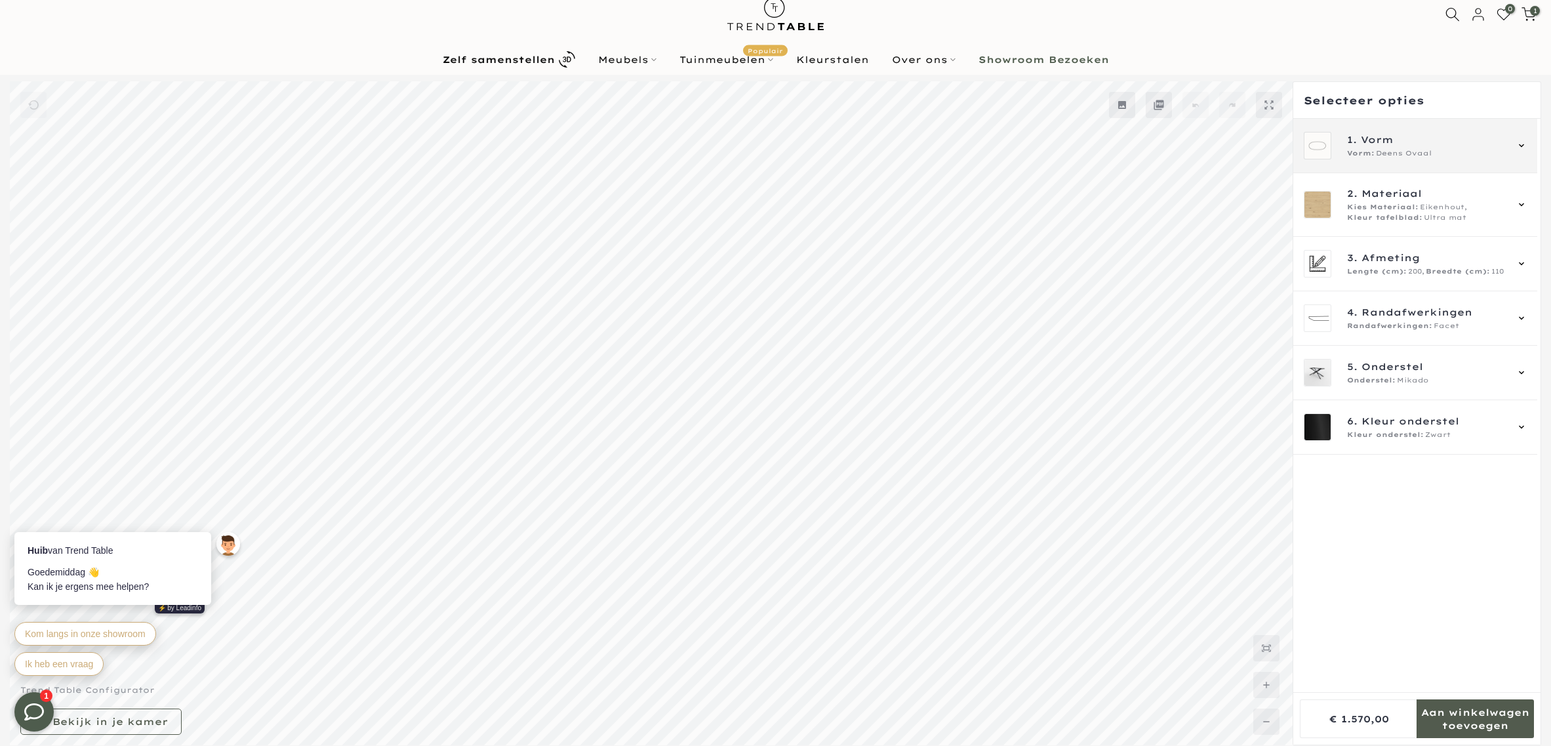
click at [1352, 161] on div "1. Vorm Vorm: Deens Ovaal" at bounding box center [1415, 146] width 244 height 54
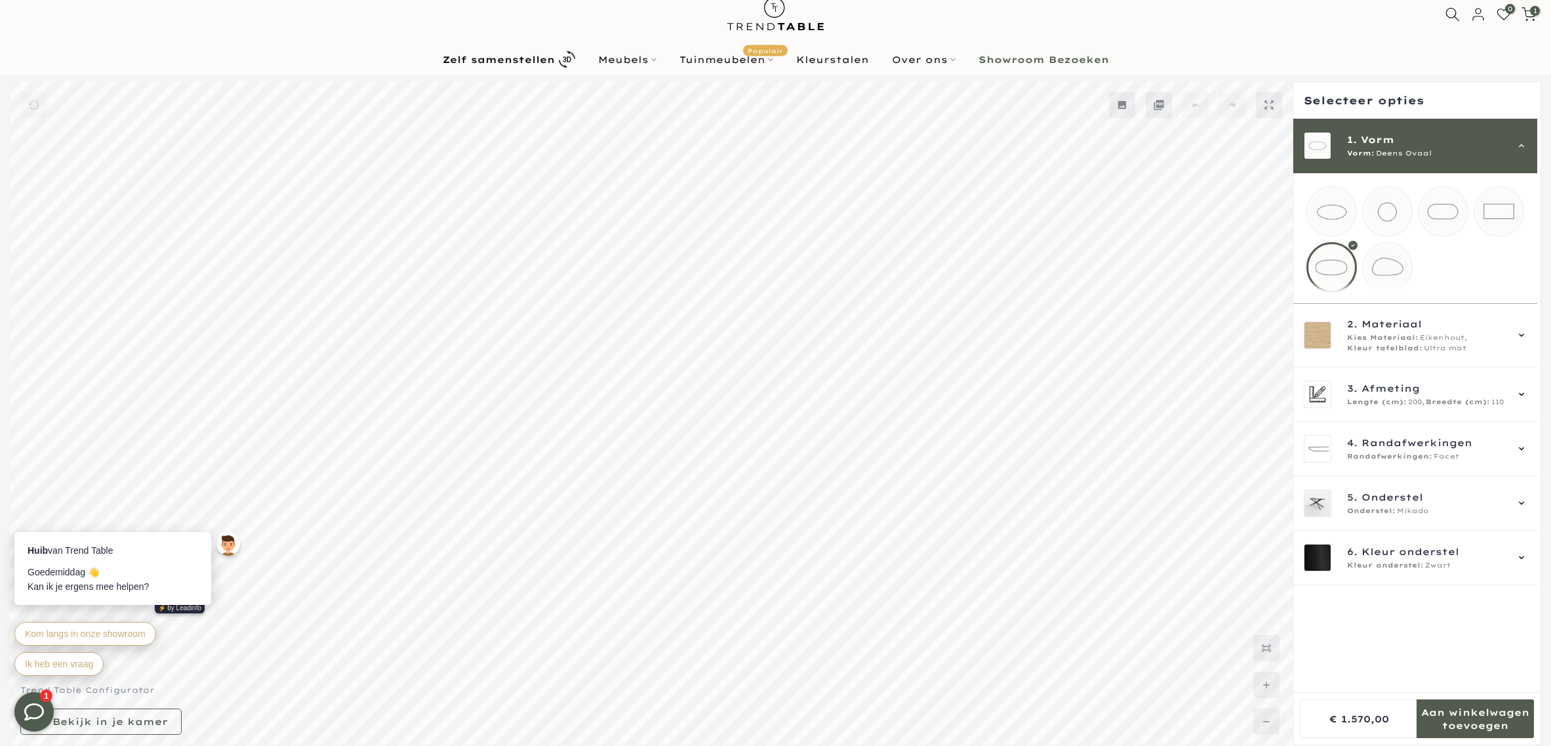
click at [1381, 213] on mmq-loader at bounding box center [1387, 211] width 49 height 49
click at [1394, 139] on span "Vorm" at bounding box center [1377, 139] width 33 height 14
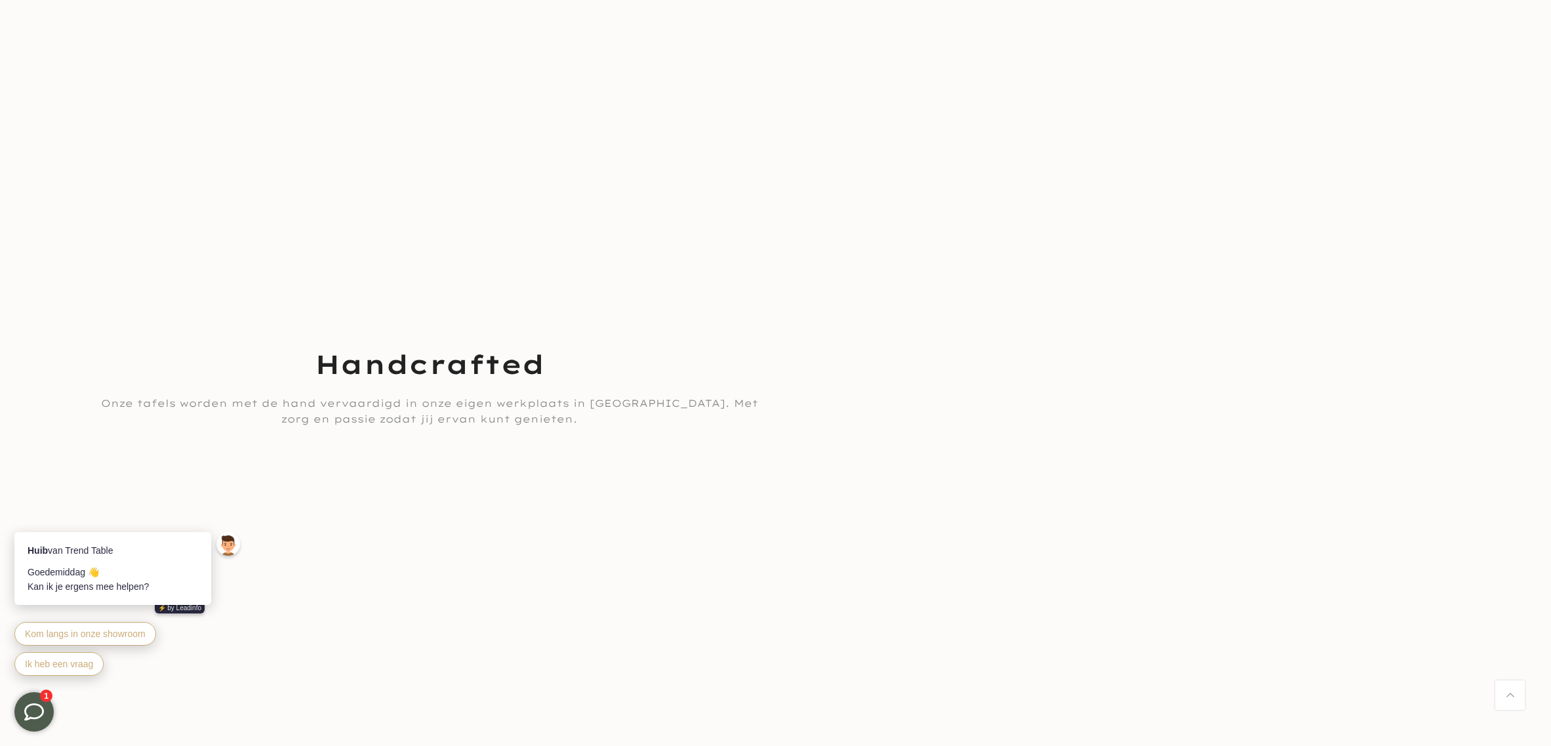
scroll to position [3198, 0]
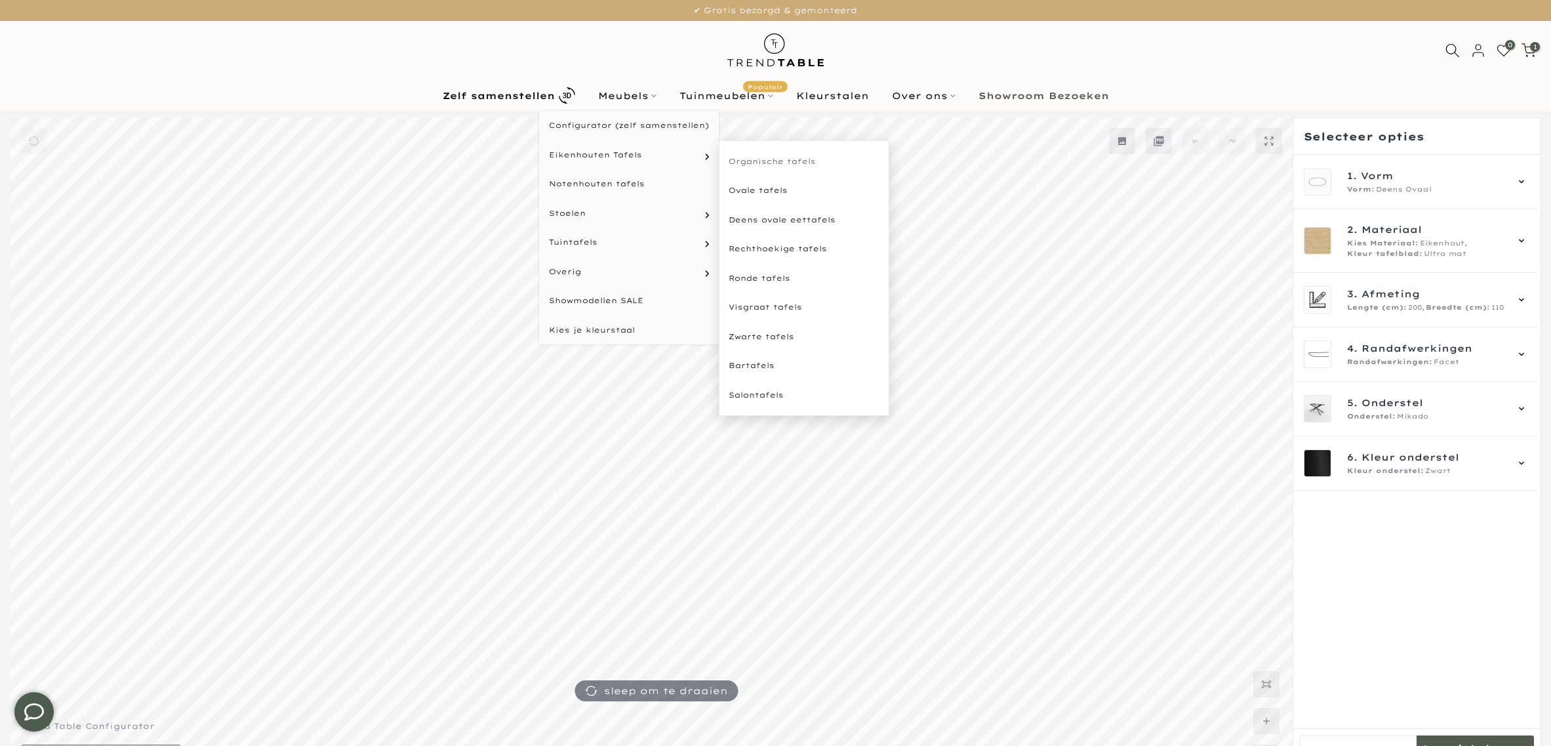
click at [765, 152] on link "Organische tafels" at bounding box center [804, 162] width 171 height 30
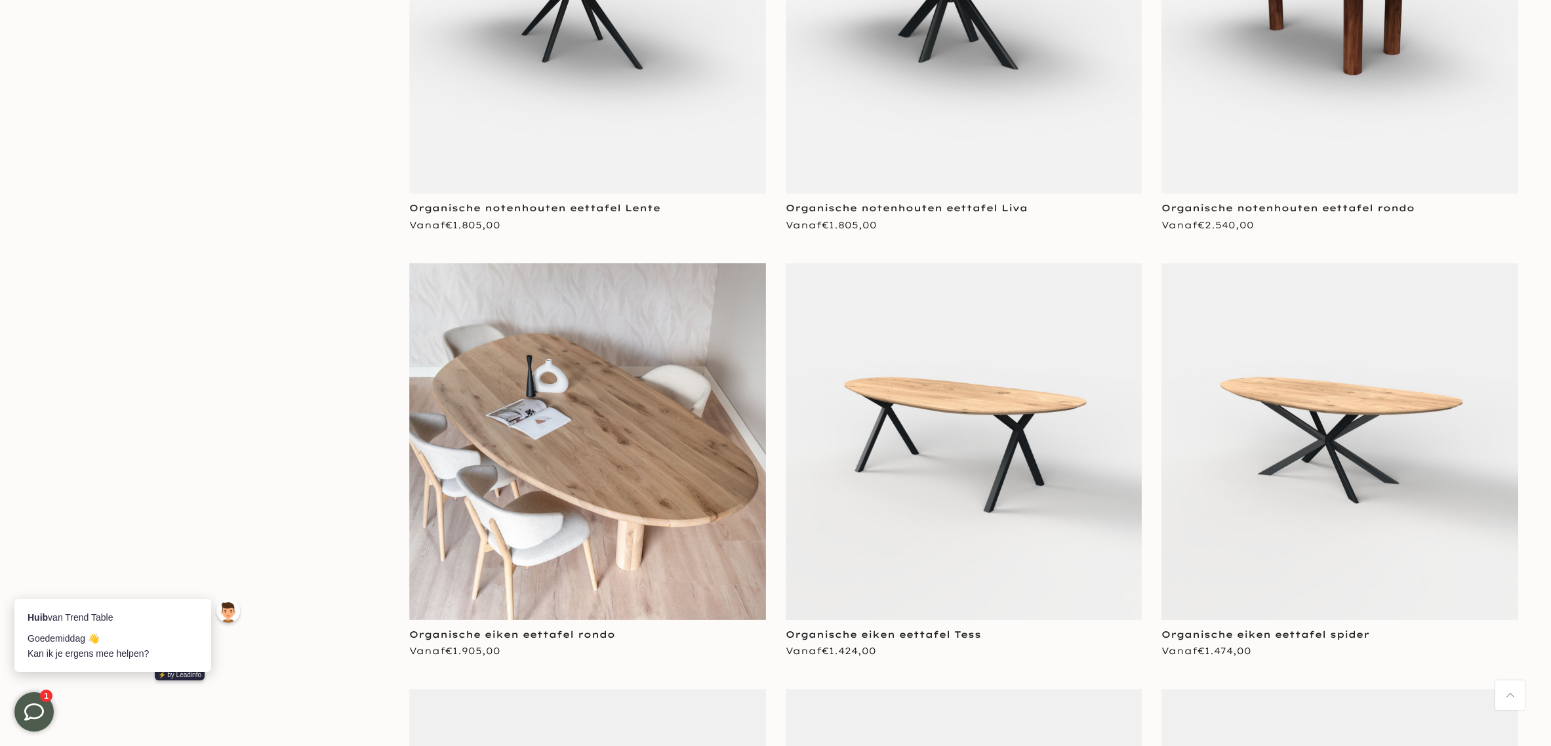
scroll to position [1886, 0]
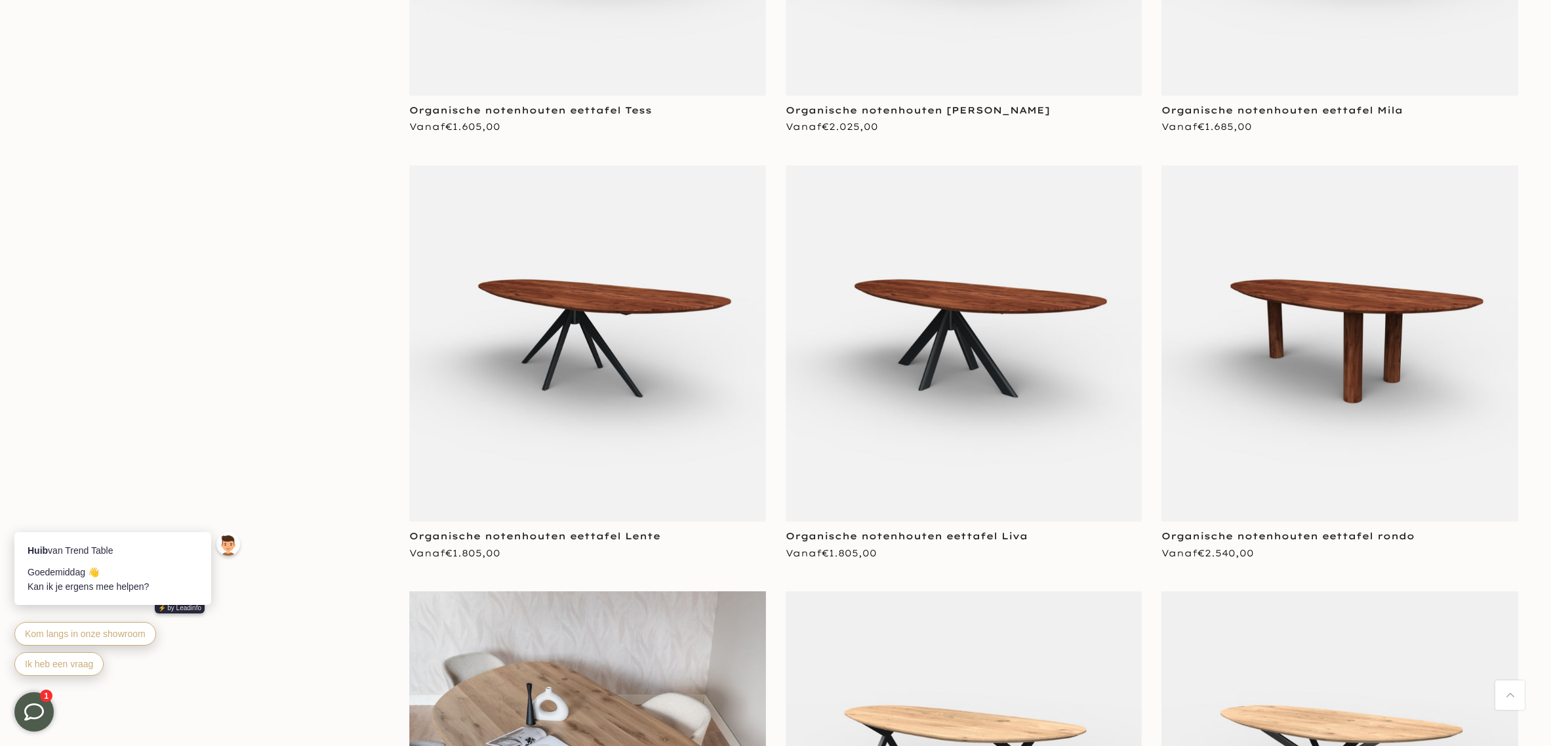
click at [573, 283] on img at bounding box center [587, 343] width 357 height 357
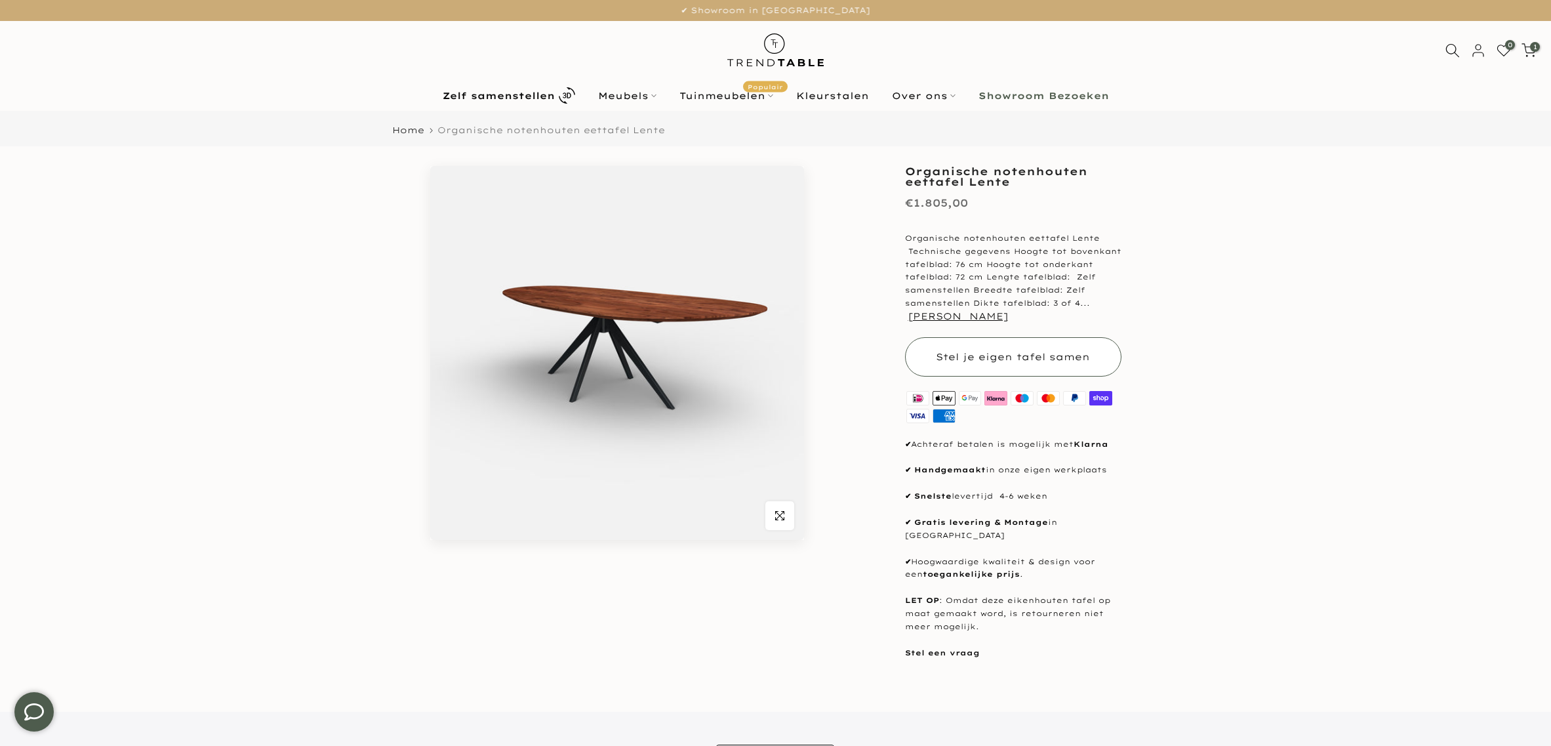
click at [969, 355] on span "Stel je eigen tafel samen" at bounding box center [1013, 357] width 154 height 12
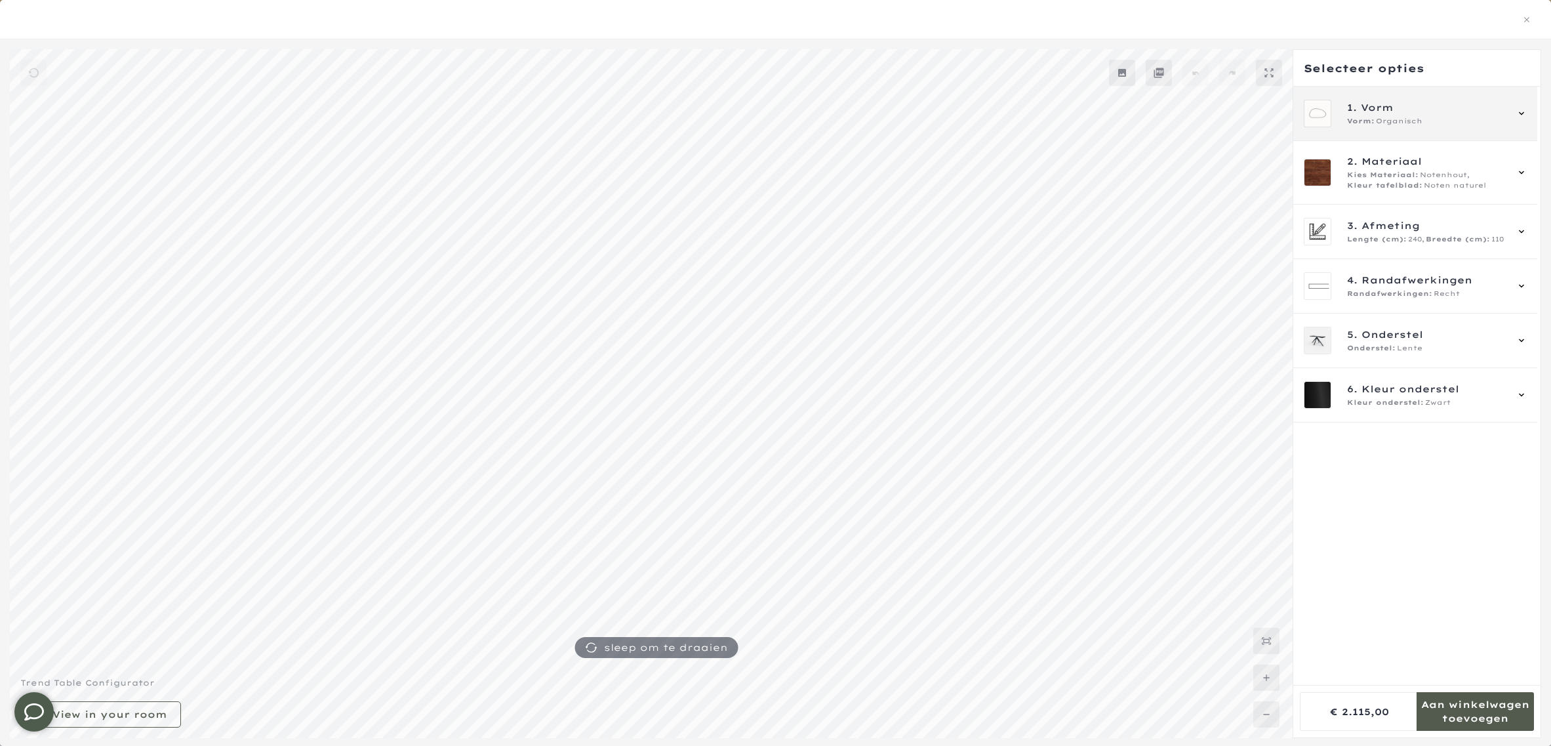
click at [1394, 110] on span "Vorm" at bounding box center [1377, 107] width 33 height 14
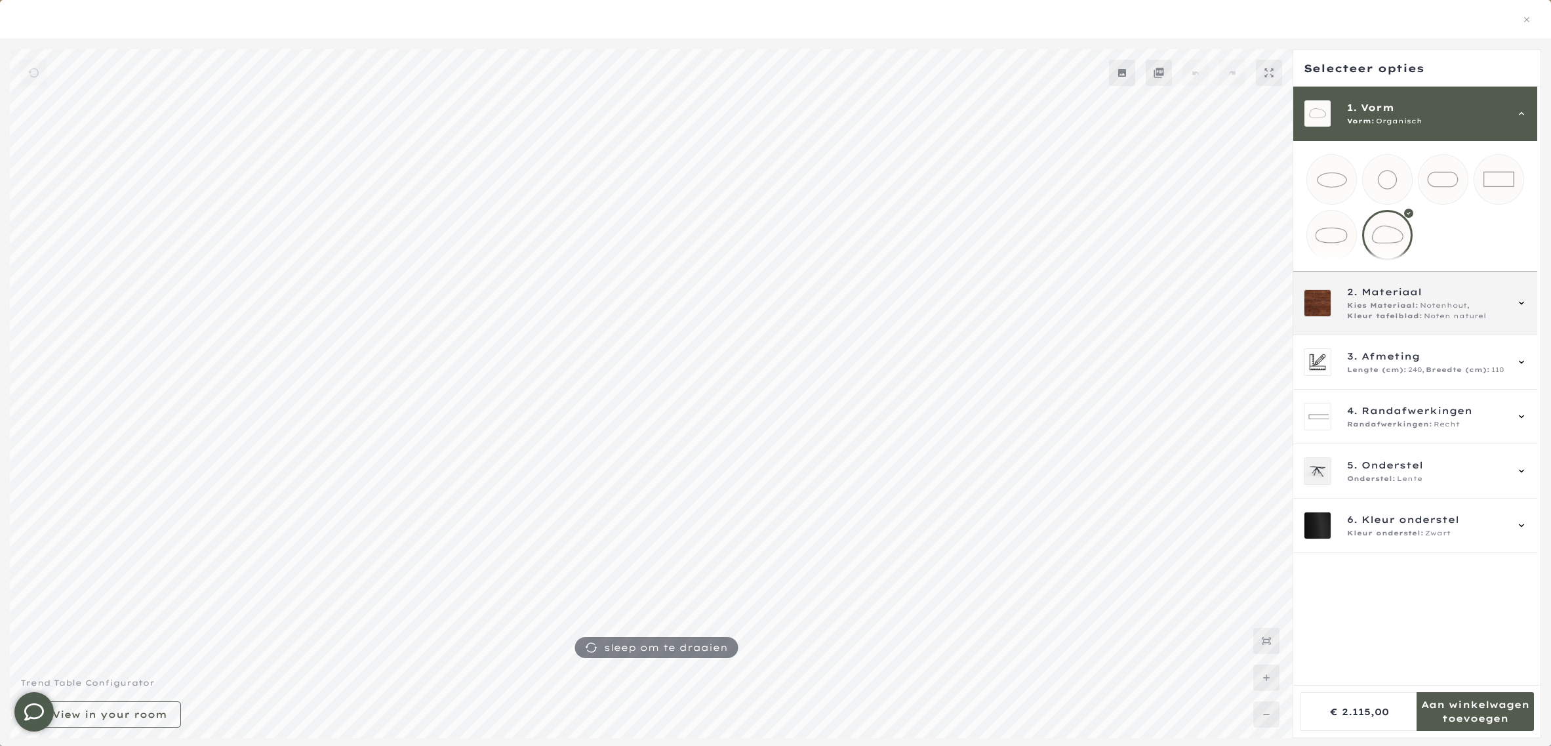
click at [1389, 299] on span "Materiaal" at bounding box center [1392, 292] width 60 height 14
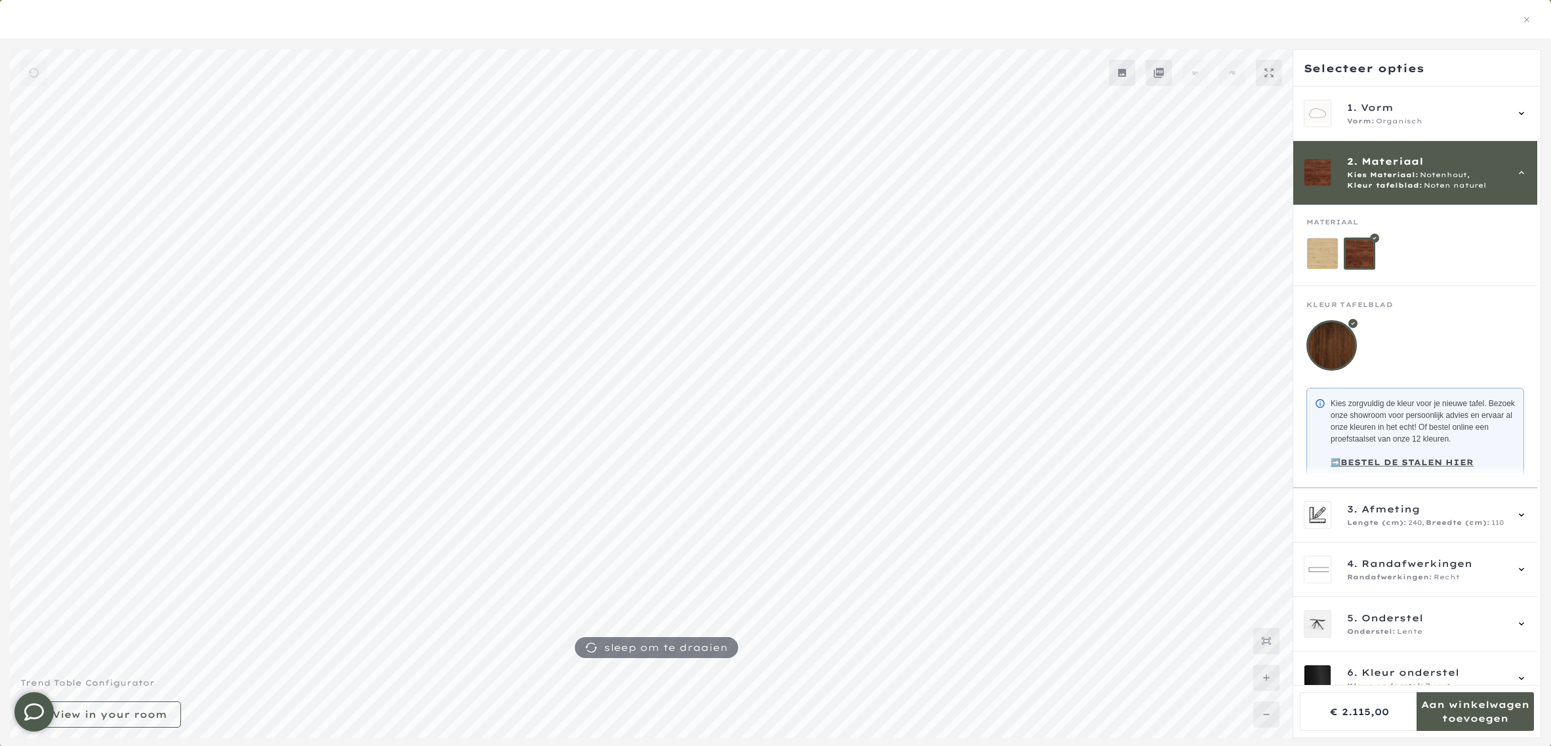
scroll to position [35, 0]
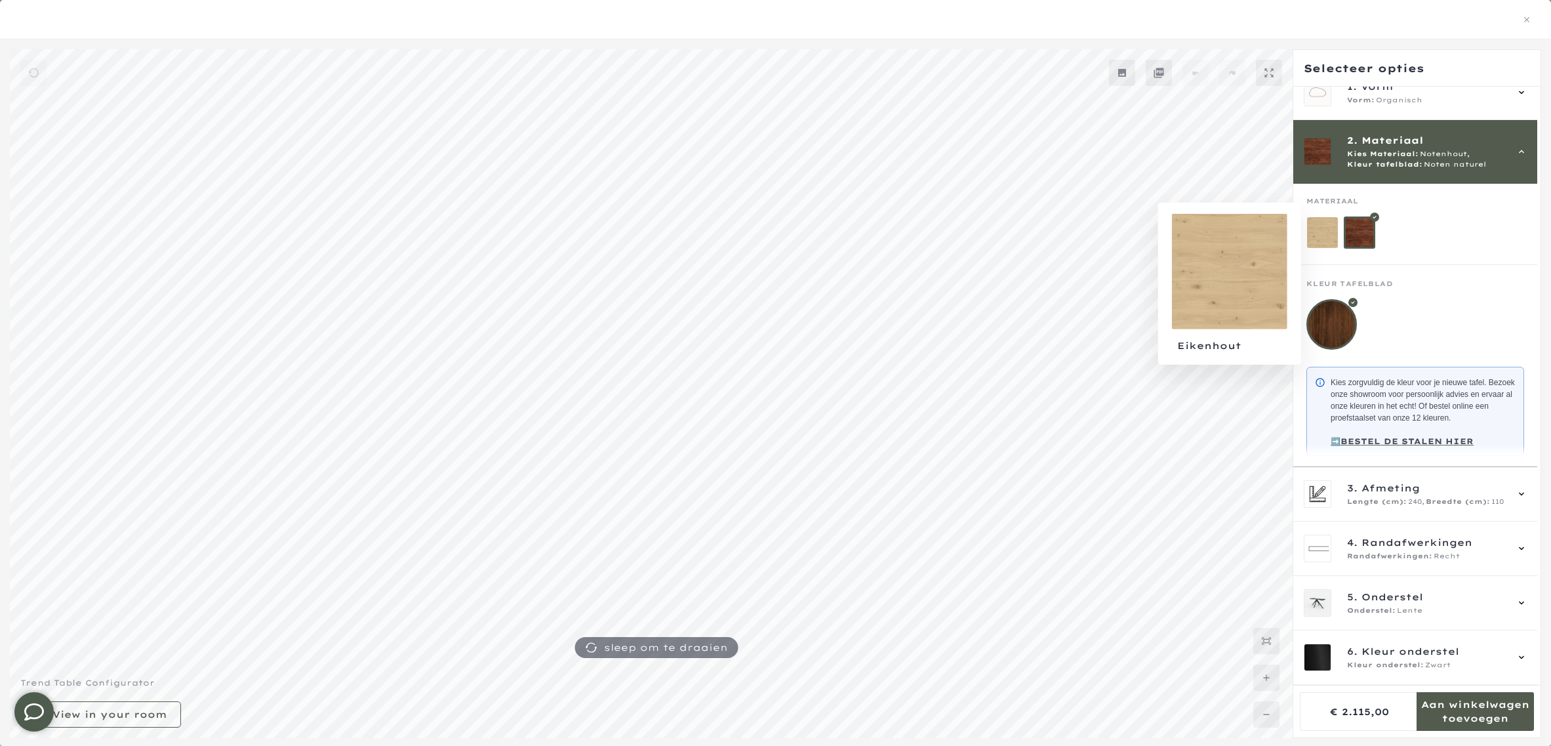
click at [1325, 217] on mmq-loader at bounding box center [1322, 232] width 31 height 31
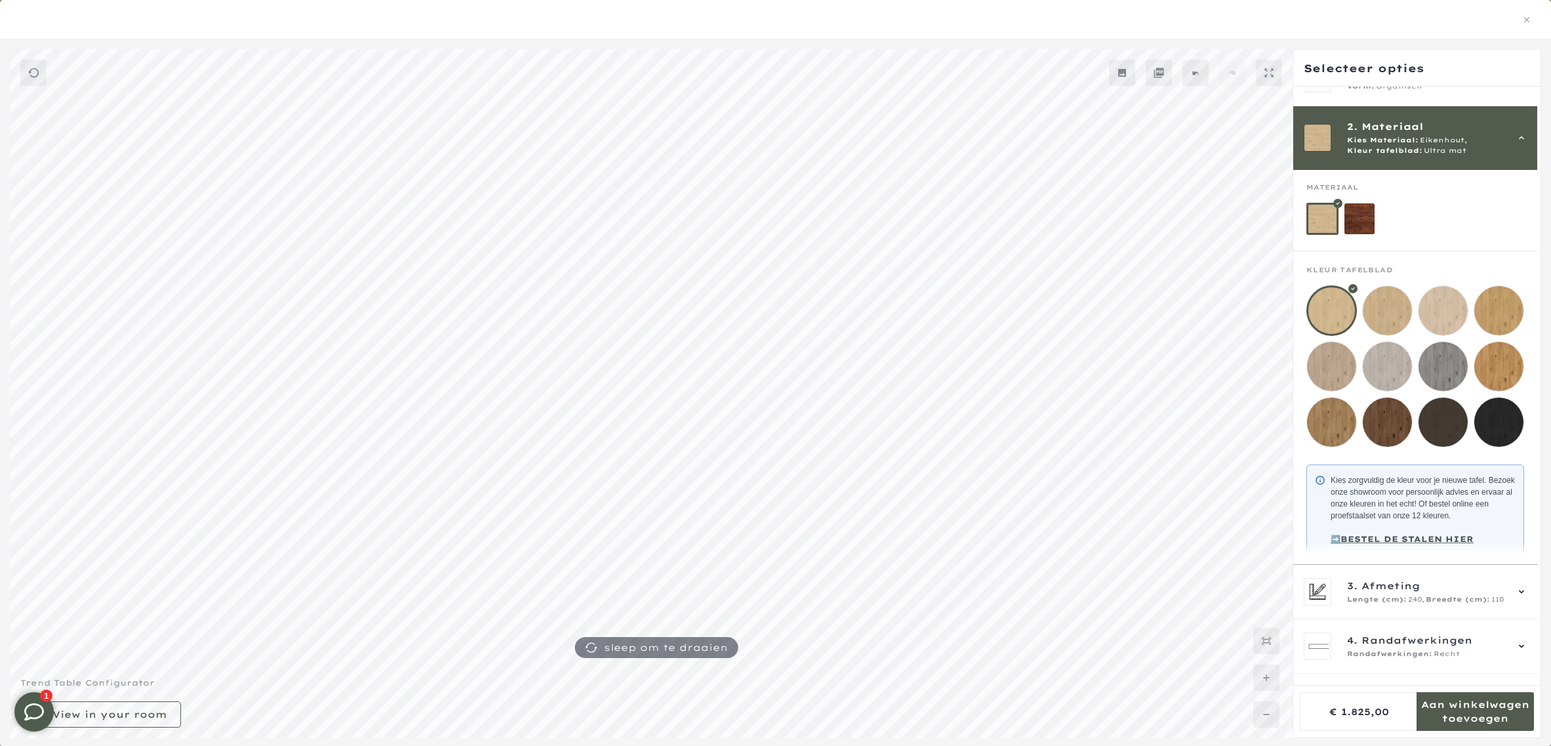
click at [1394, 305] on mmq-loader at bounding box center [1387, 310] width 49 height 49
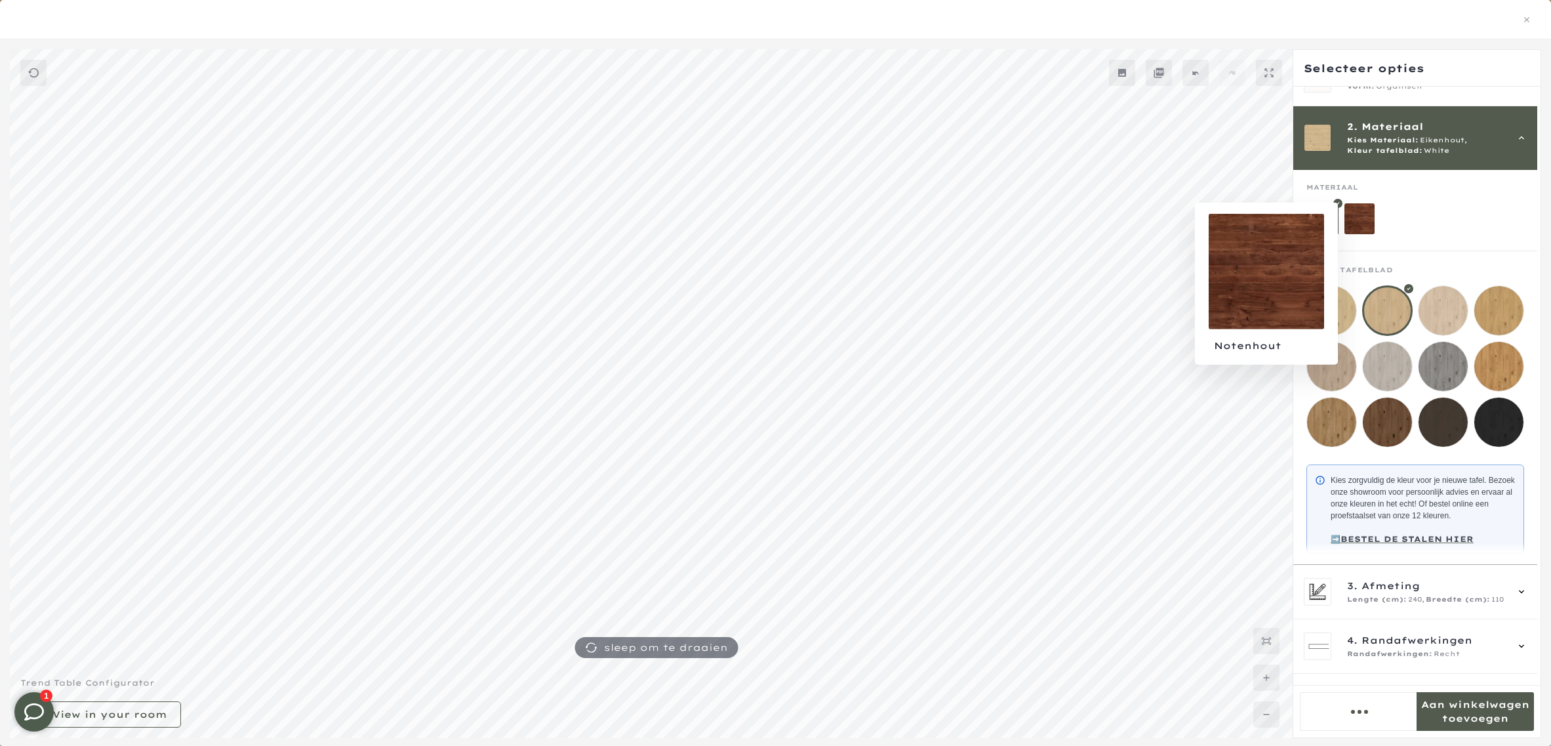
click at [1358, 224] on mmq-loader at bounding box center [1360, 218] width 31 height 31
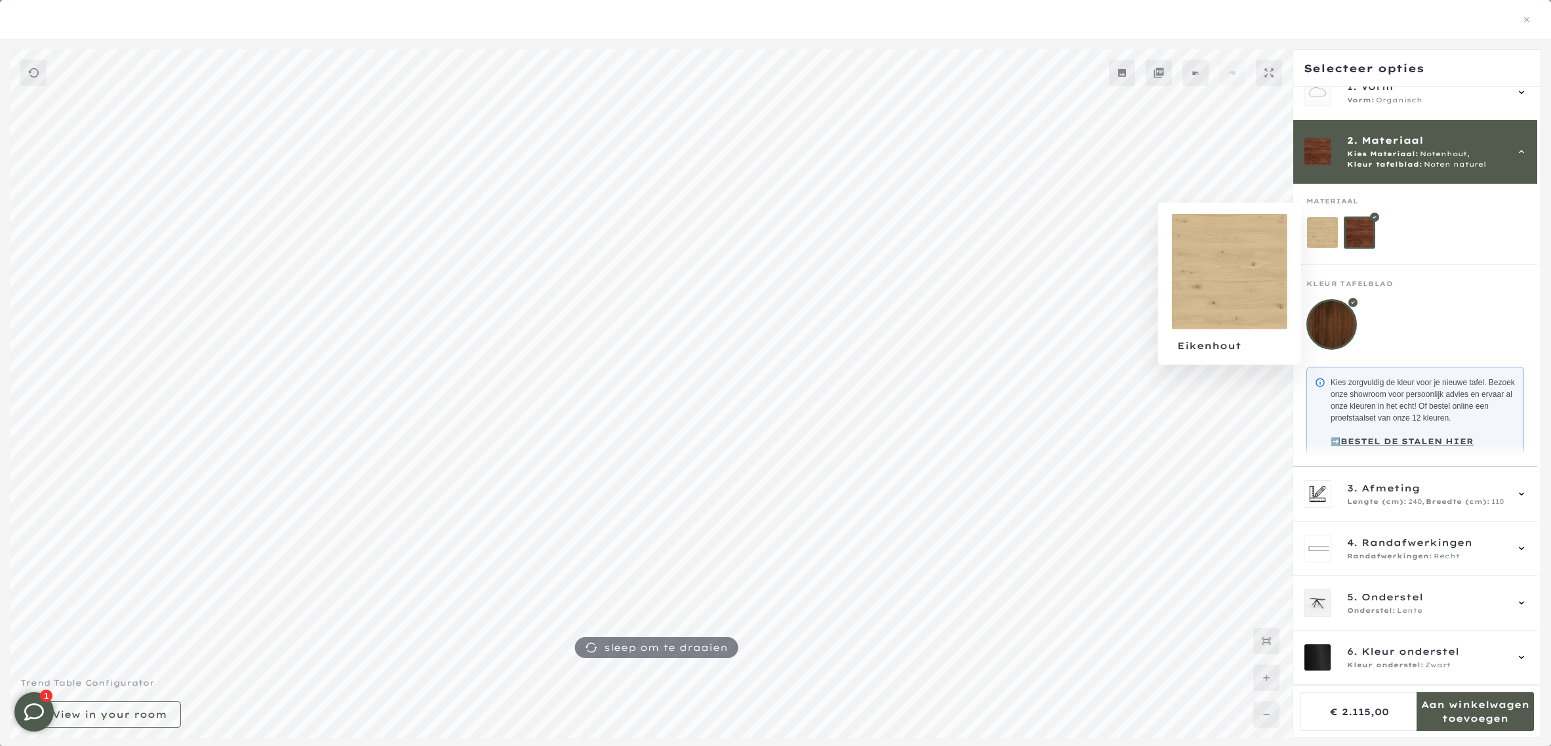
click at [1320, 224] on mmq-loader at bounding box center [1322, 232] width 31 height 31
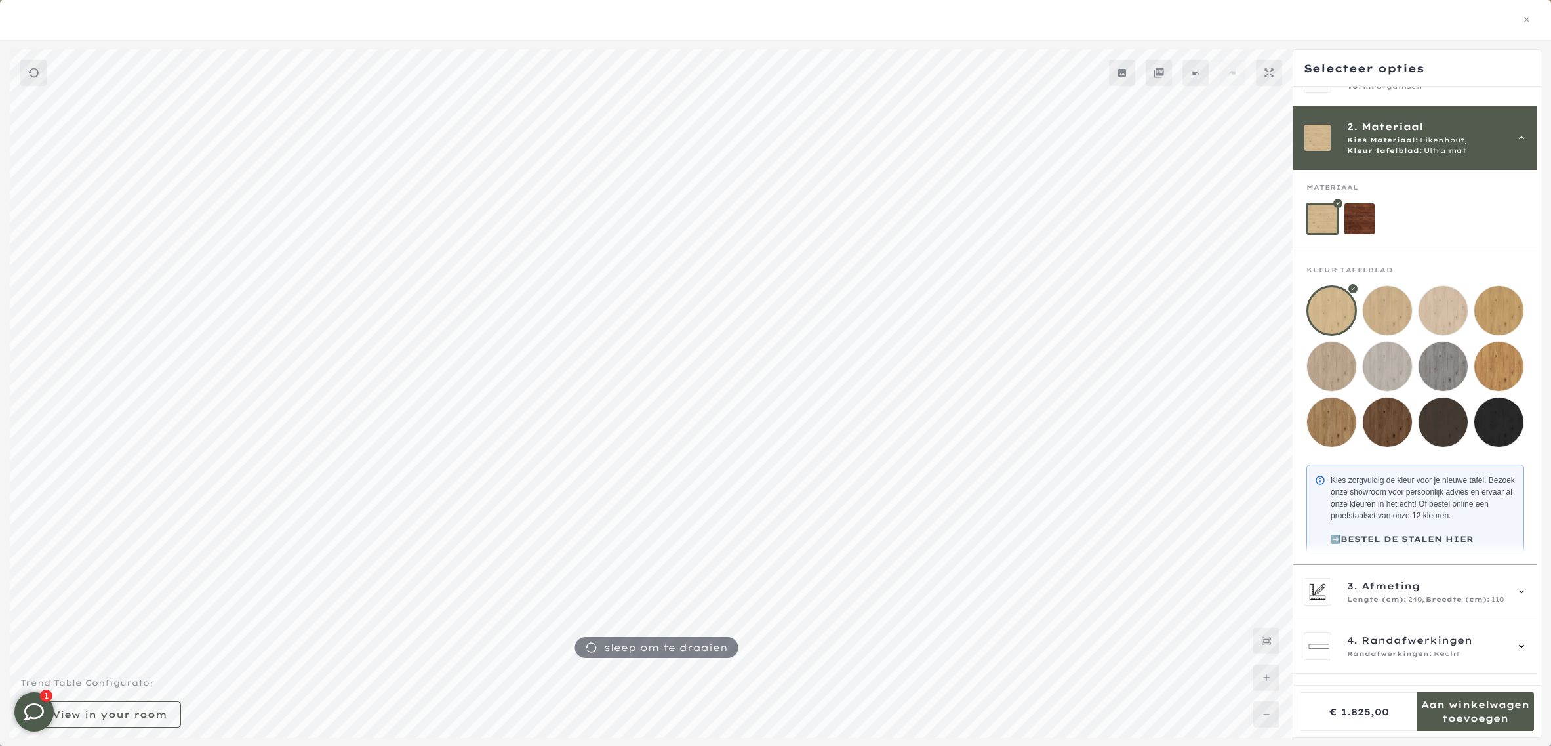
click at [1386, 397] on mmq-loader at bounding box center [1387, 421] width 49 height 49
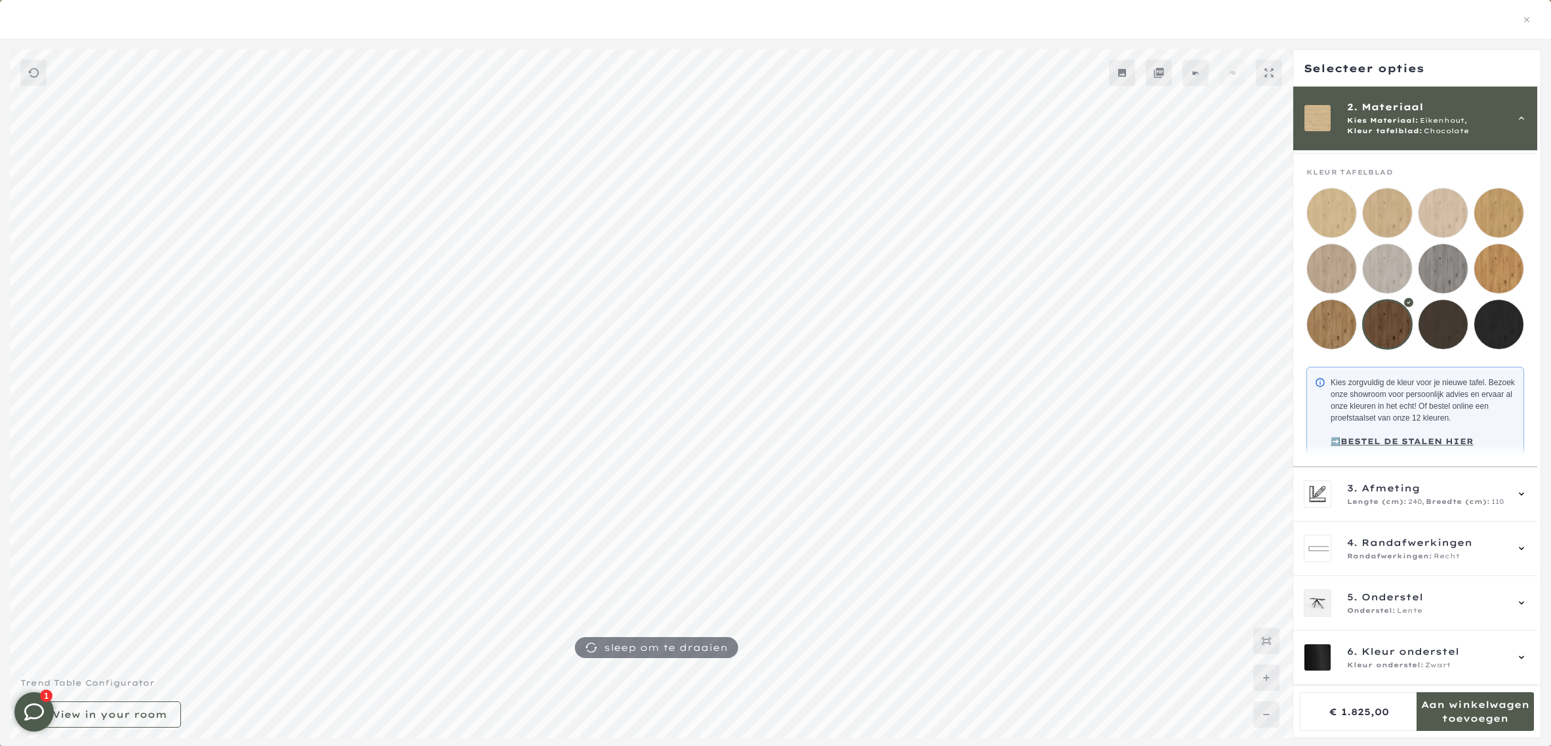
scroll to position [145, 0]
click at [1412, 505] on span "240," at bounding box center [1416, 502] width 16 height 10
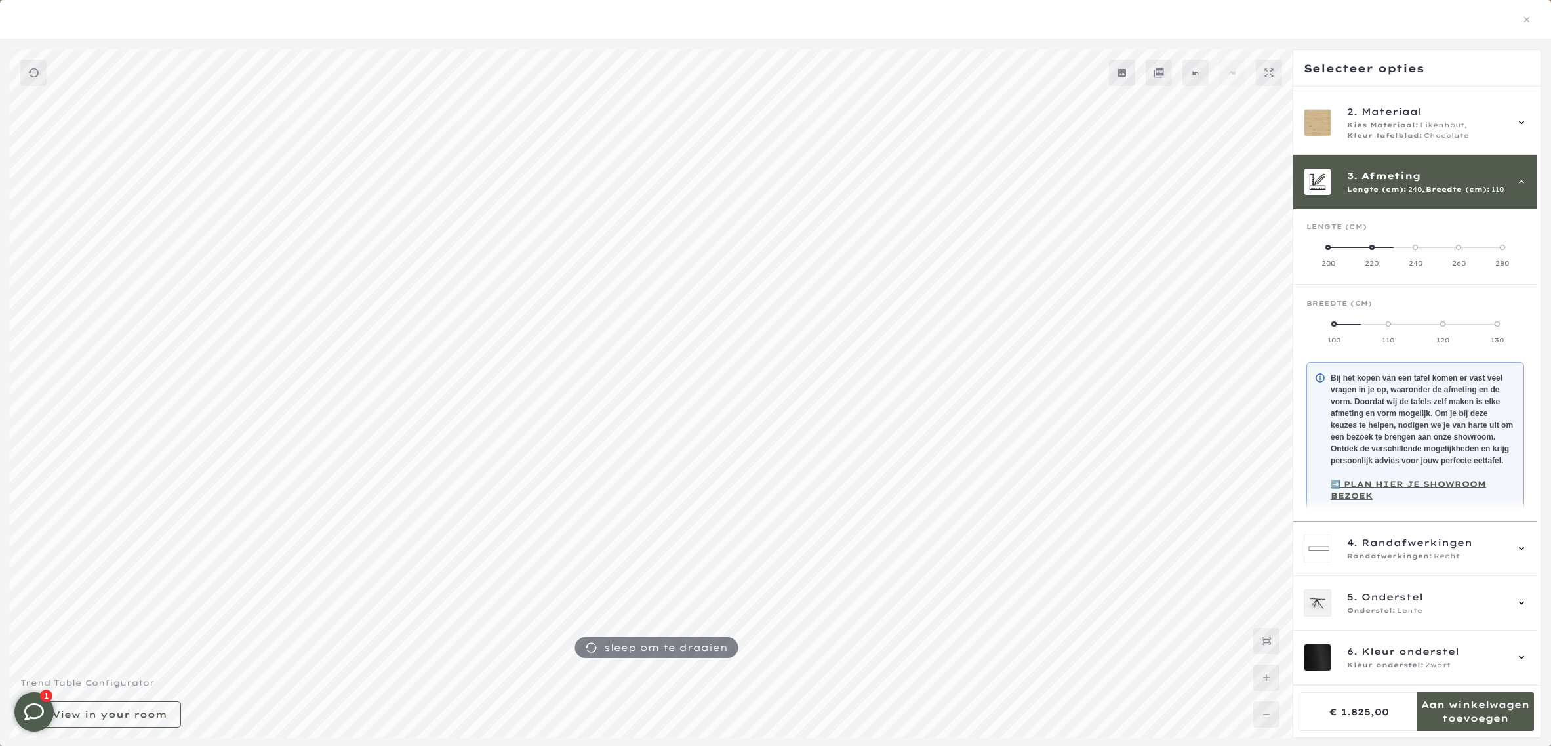
scroll to position [0, 0]
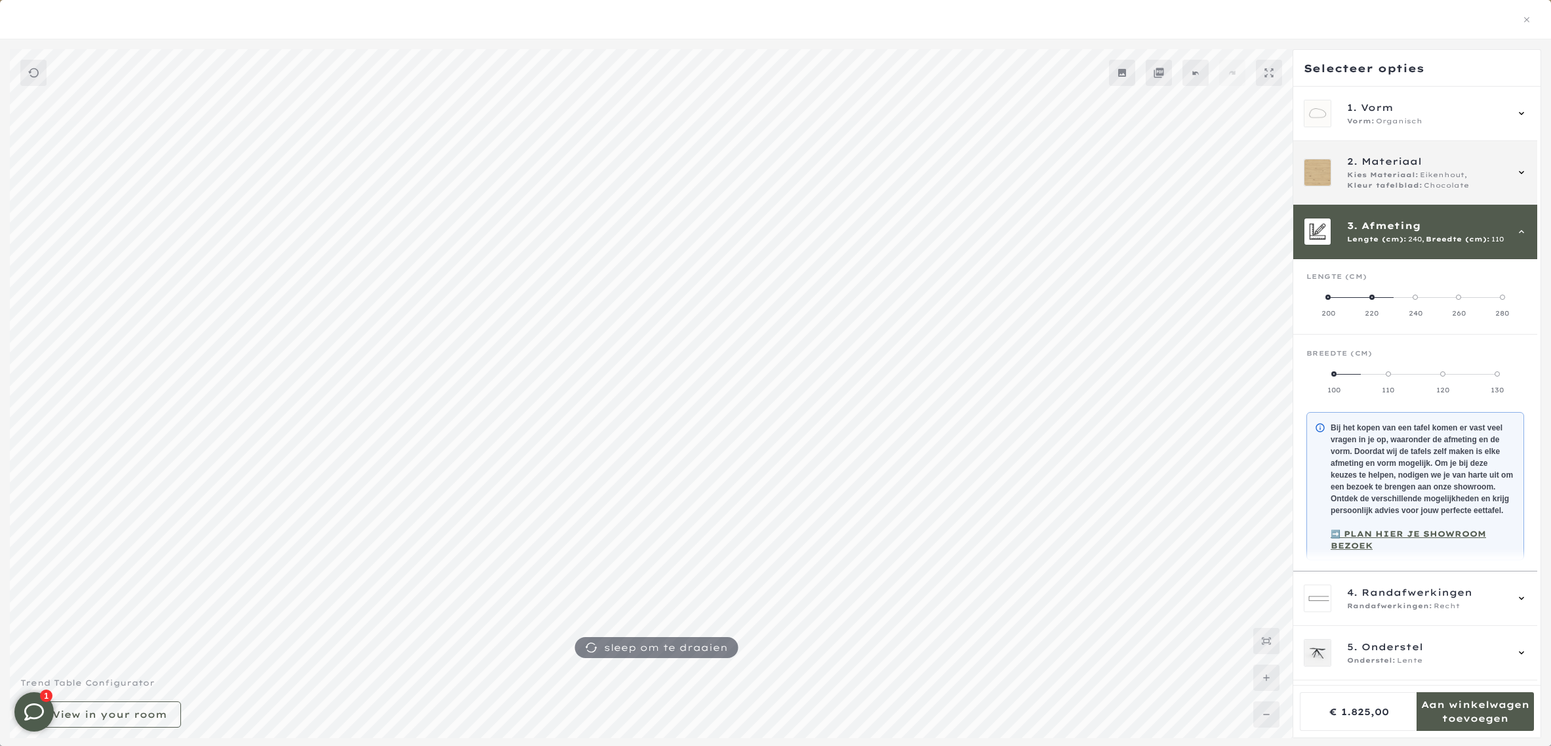
click at [1383, 175] on span "Kies Materiaal:" at bounding box center [1382, 175] width 71 height 10
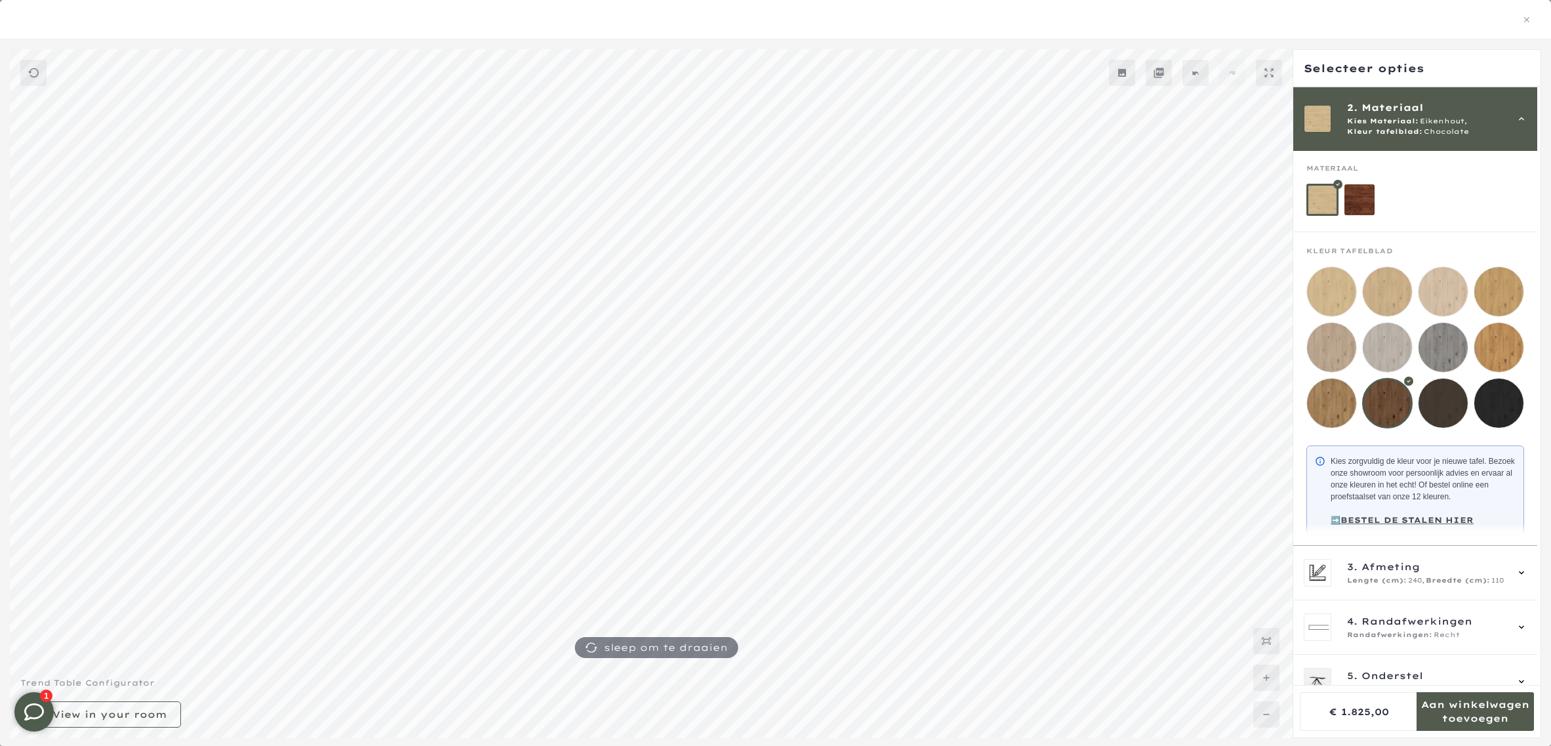
scroll to position [87, 0]
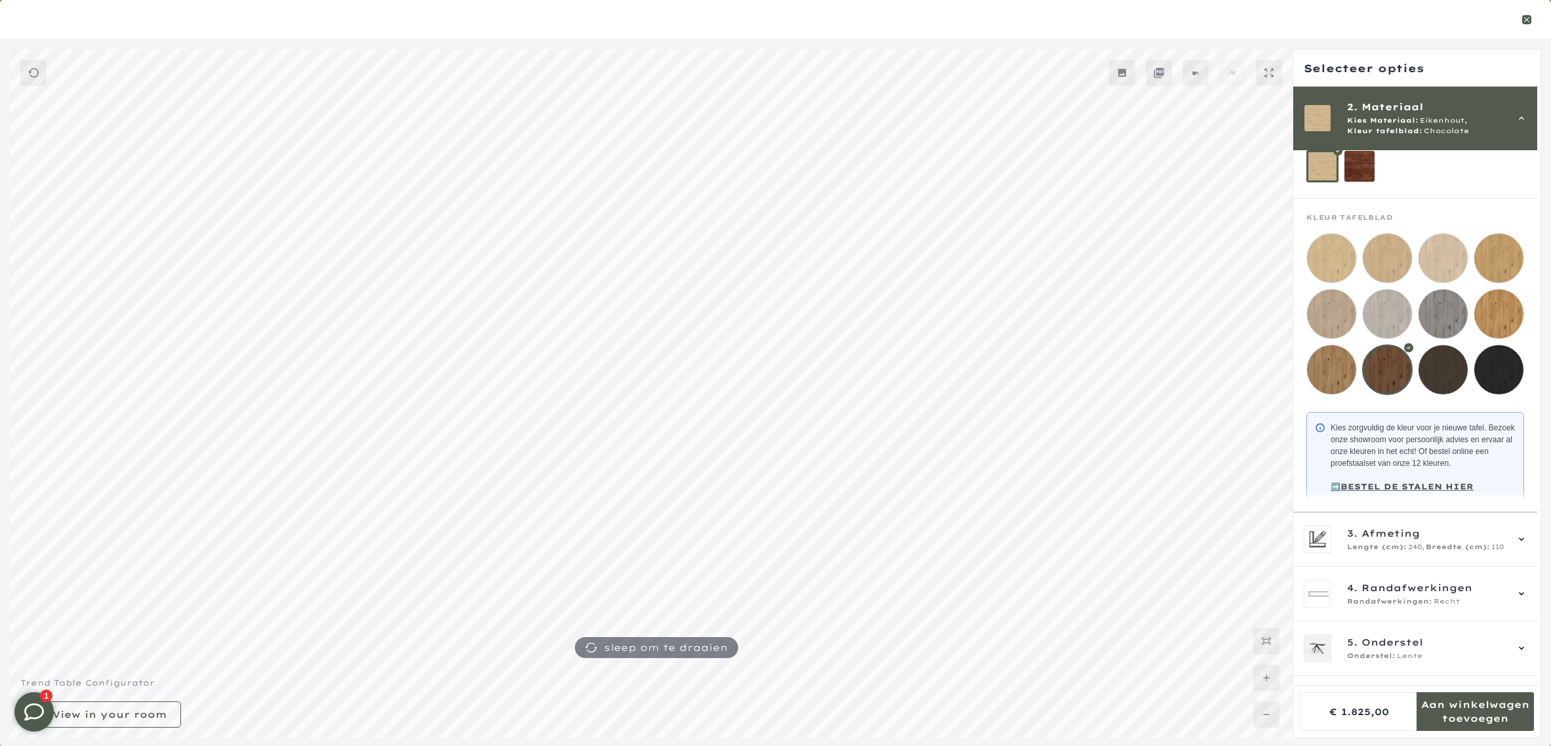
click at [1529, 16] on icon "button" at bounding box center [1526, 19] width 9 height 9
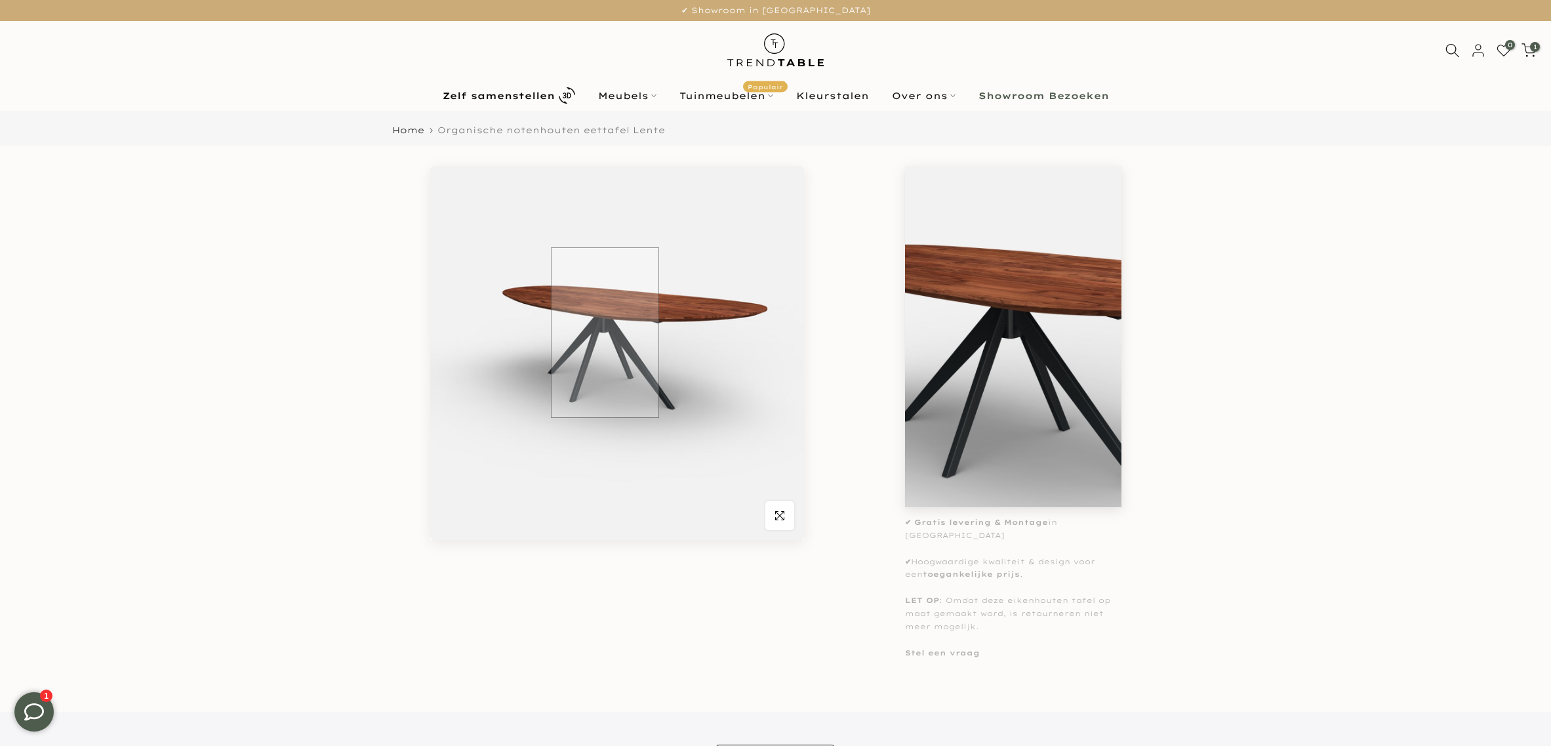
click at [605, 333] on img at bounding box center [617, 353] width 374 height 374
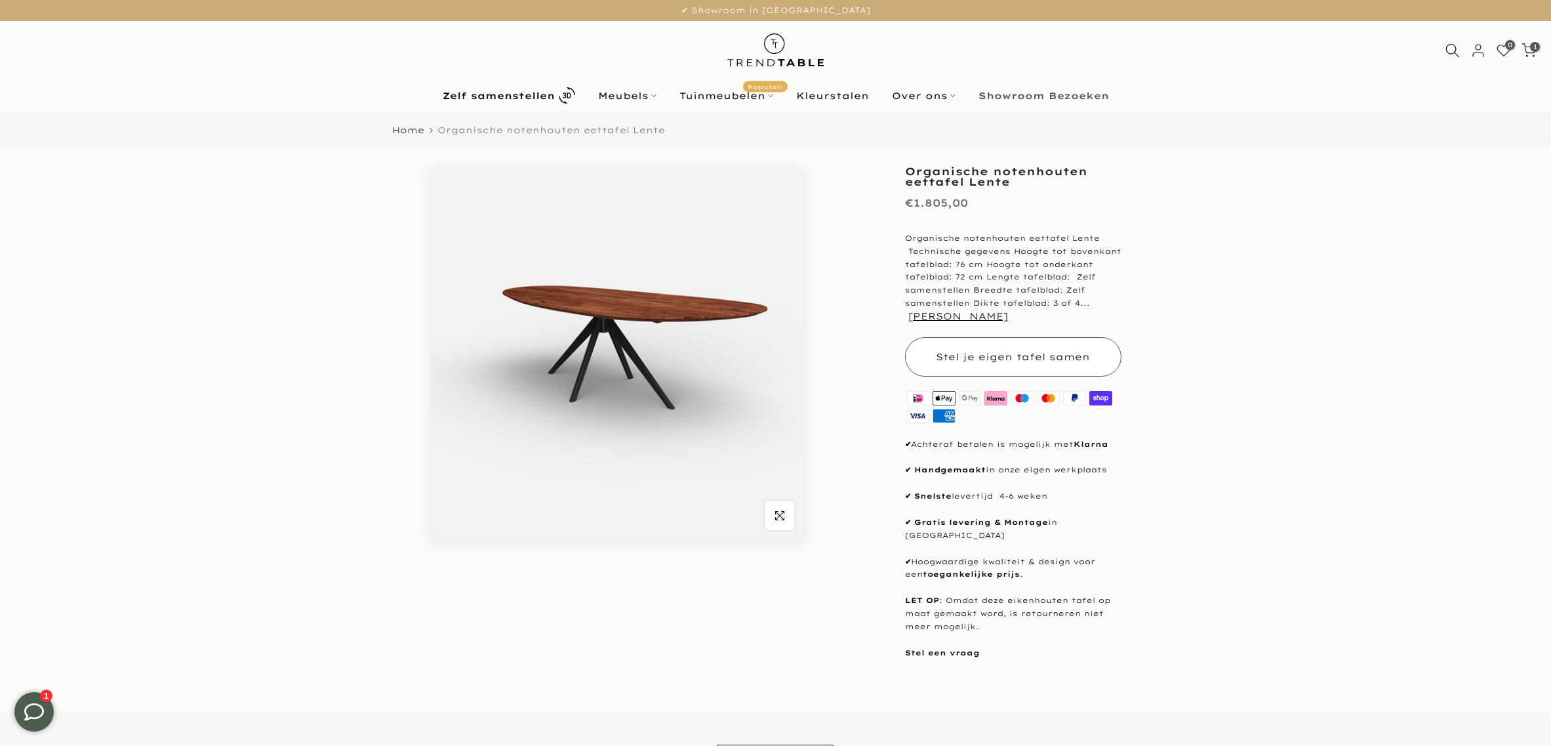
click at [1059, 352] on span "Stel je eigen tafel samen" at bounding box center [1013, 356] width 154 height 13
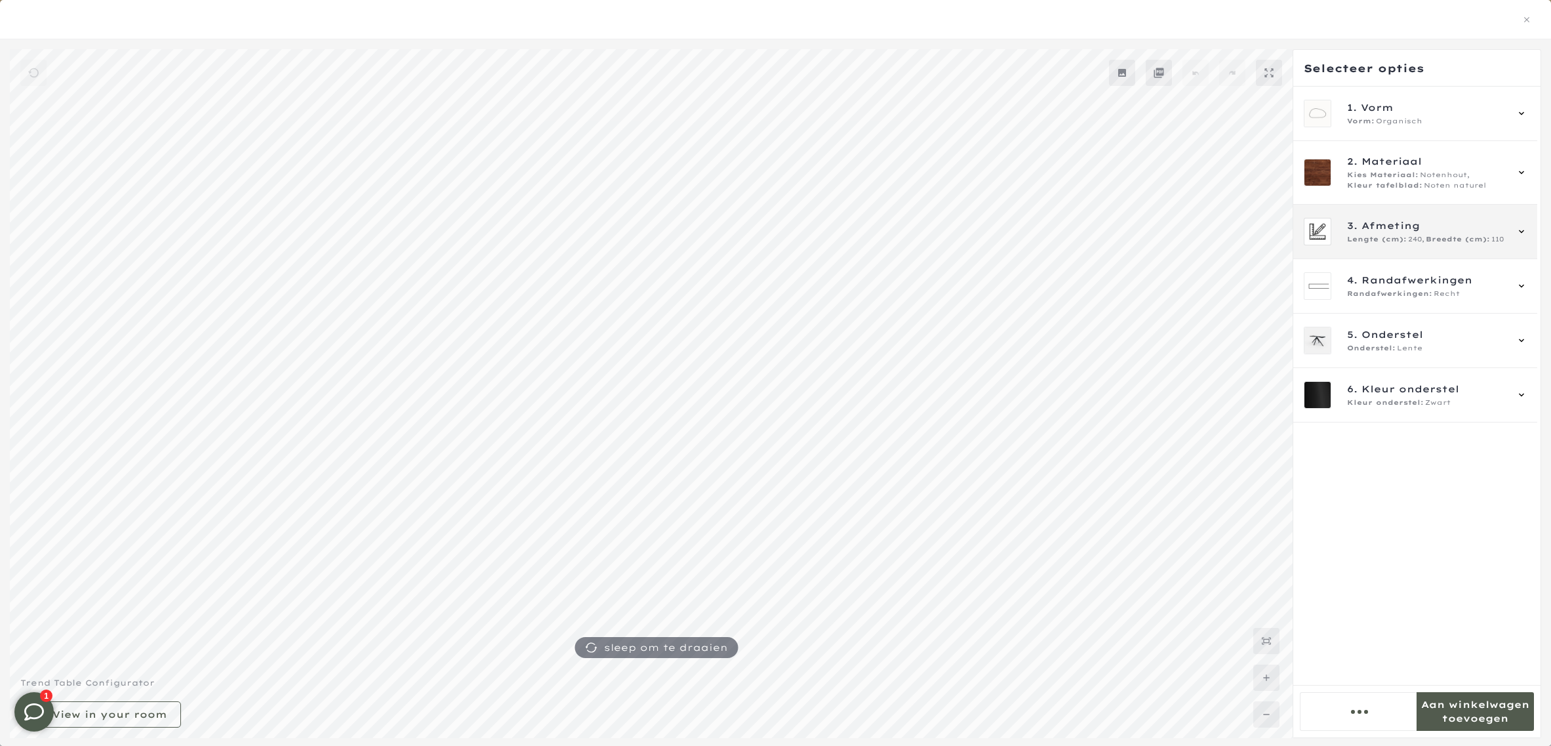
click at [1424, 226] on span "3. Afmeting" at bounding box center [1426, 225] width 159 height 14
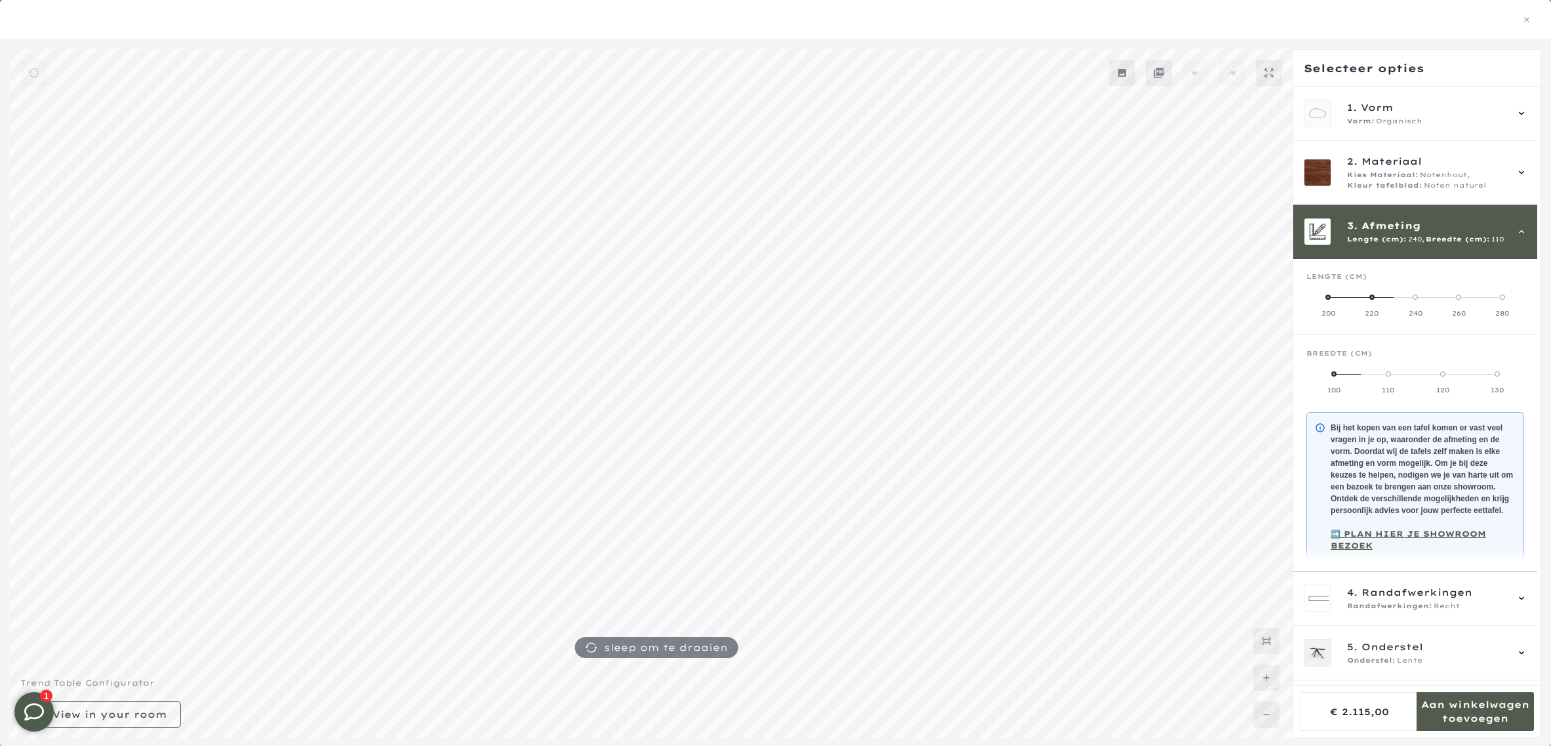
scroll to position [69, 0]
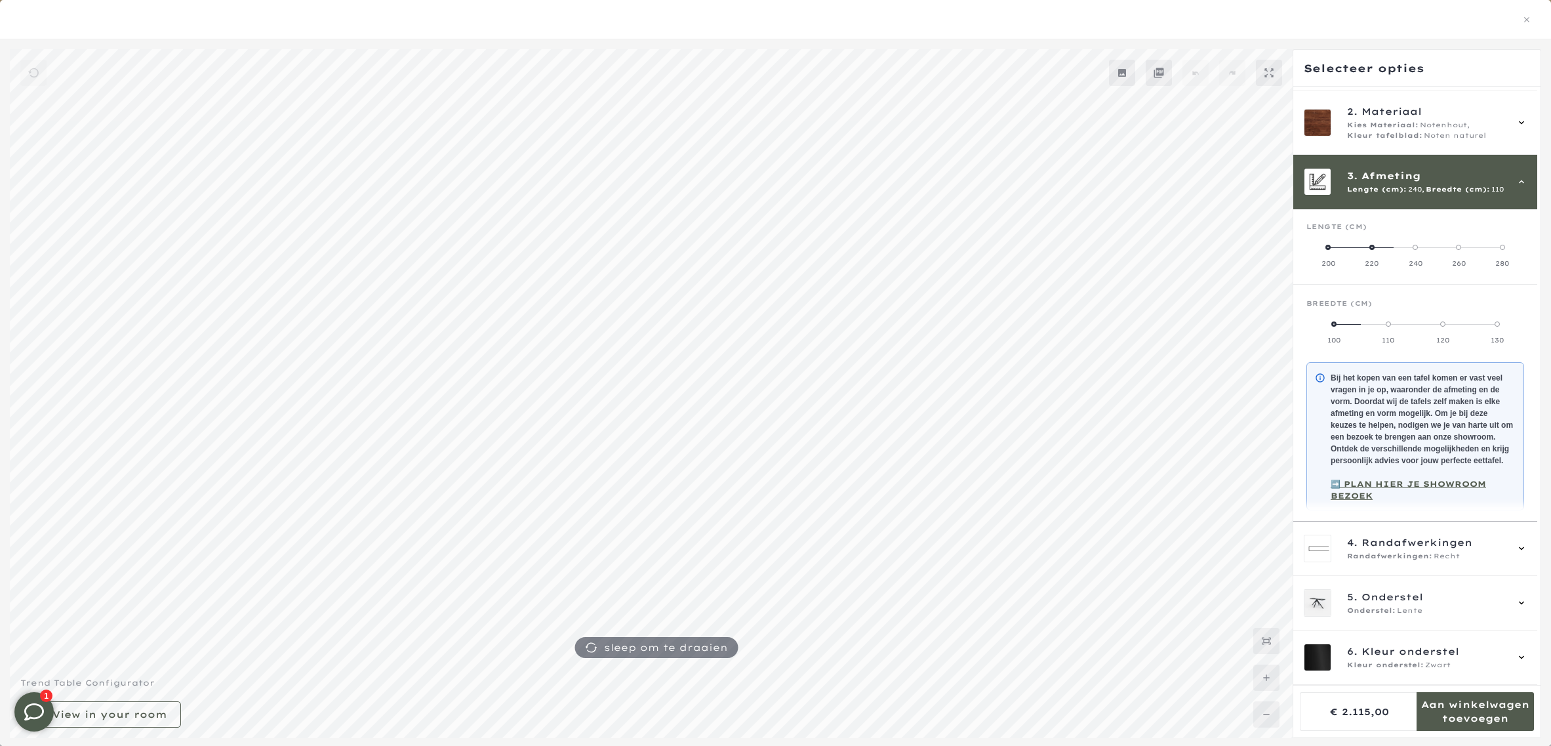
drag, startPoint x: 1386, startPoint y: 302, endPoint x: 1461, endPoint y: 302, distance: 75.4
click at [1476, 319] on mmq-radio-scale at bounding box center [1416, 332] width 218 height 26
click at [1490, 319] on label "130" at bounding box center [1497, 332] width 54 height 26
click at [1386, 321] on span at bounding box center [1388, 323] width 5 height 5
click at [1335, 319] on label "100" at bounding box center [1334, 332] width 54 height 26
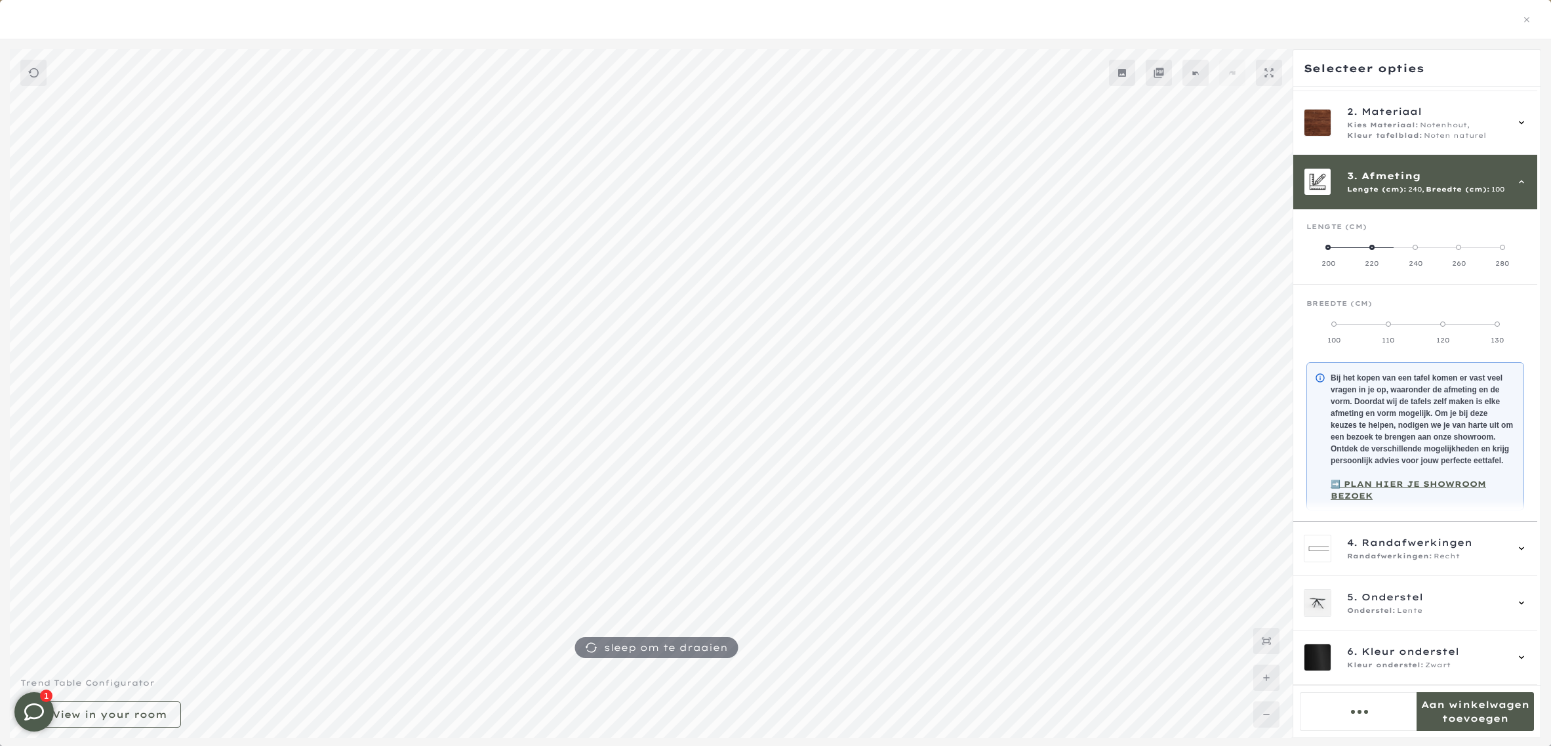
click at [1442, 321] on span at bounding box center [1442, 323] width 5 height 5
click at [1497, 242] on label "280" at bounding box center [1502, 255] width 43 height 26
click at [1527, 15] on icon "button" at bounding box center [1526, 19] width 9 height 9
